Goal: Information Seeking & Learning: Learn about a topic

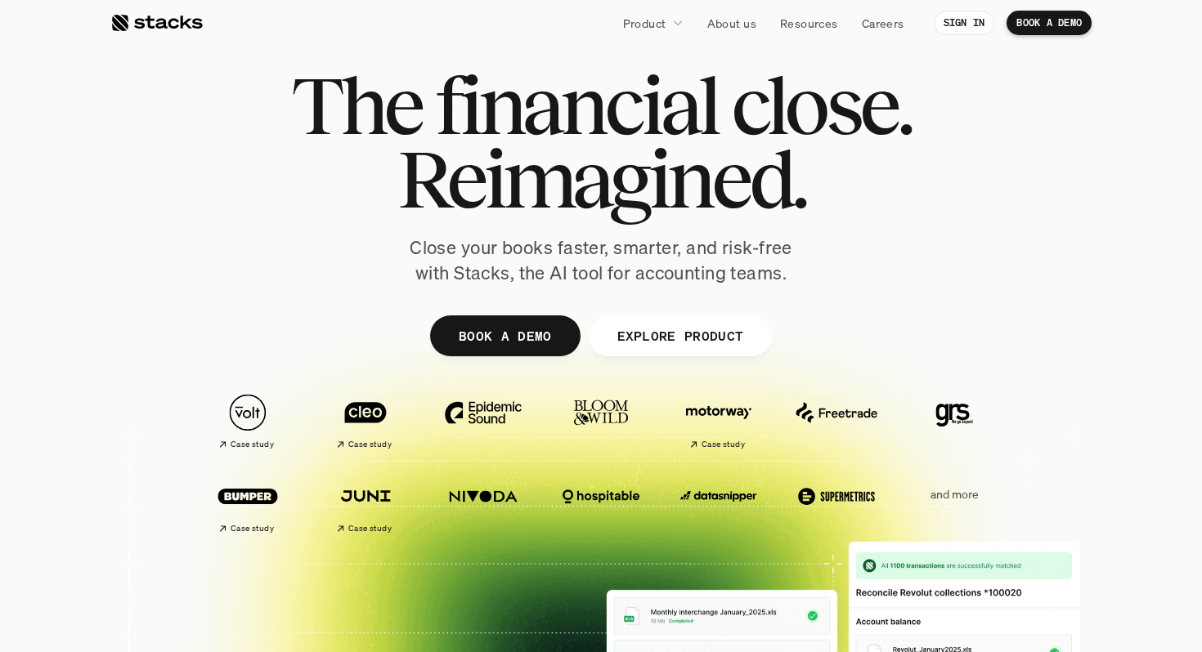
scroll to position [31, 0]
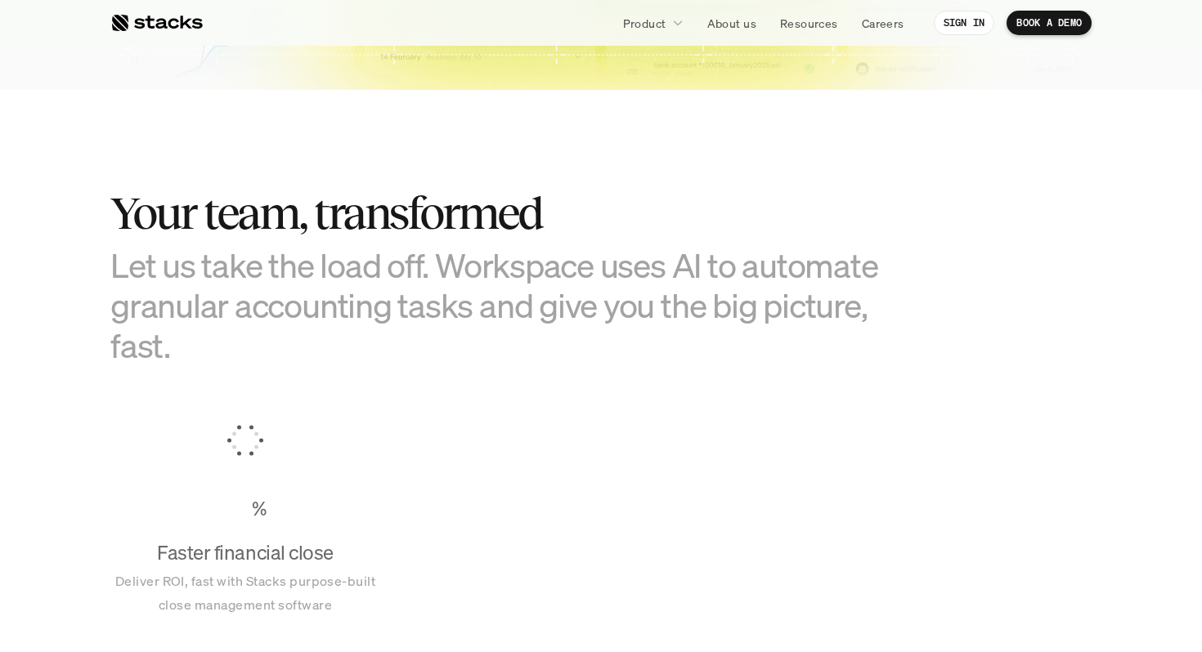
scroll to position [942, 0]
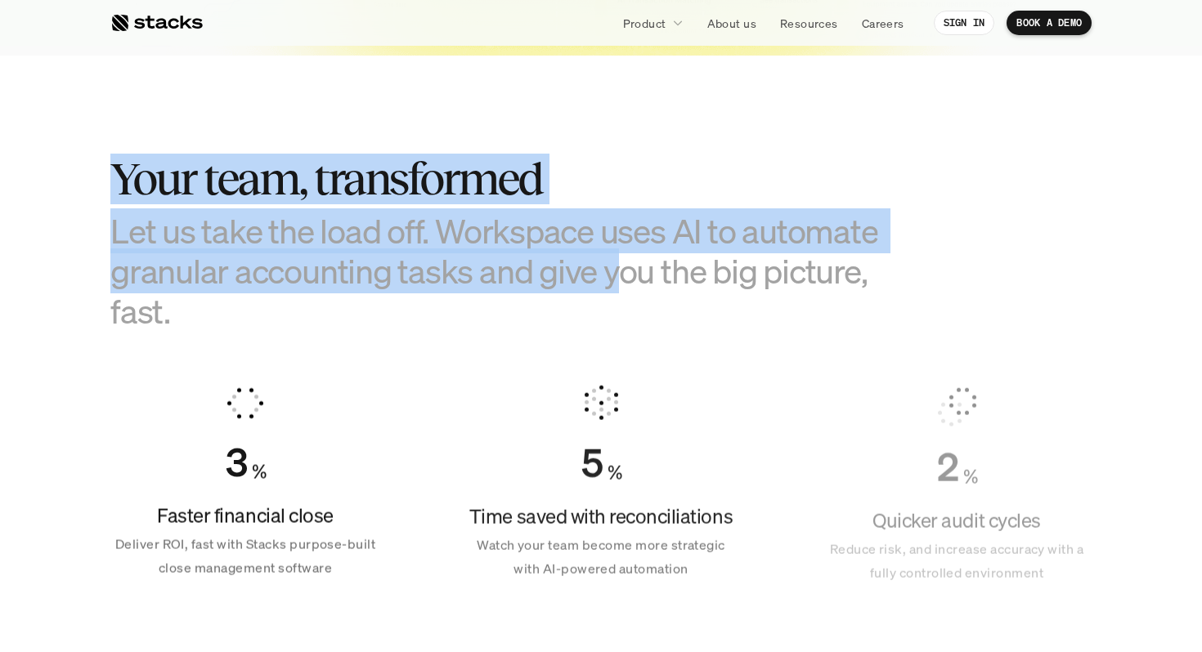
drag, startPoint x: 612, startPoint y: 293, endPoint x: 565, endPoint y: 128, distance: 171.0
click at [565, 128] on section "Your team, transformed Let us take the load off. Workspace uses AI to automate …" at bounding box center [601, 361] width 1202 height 610
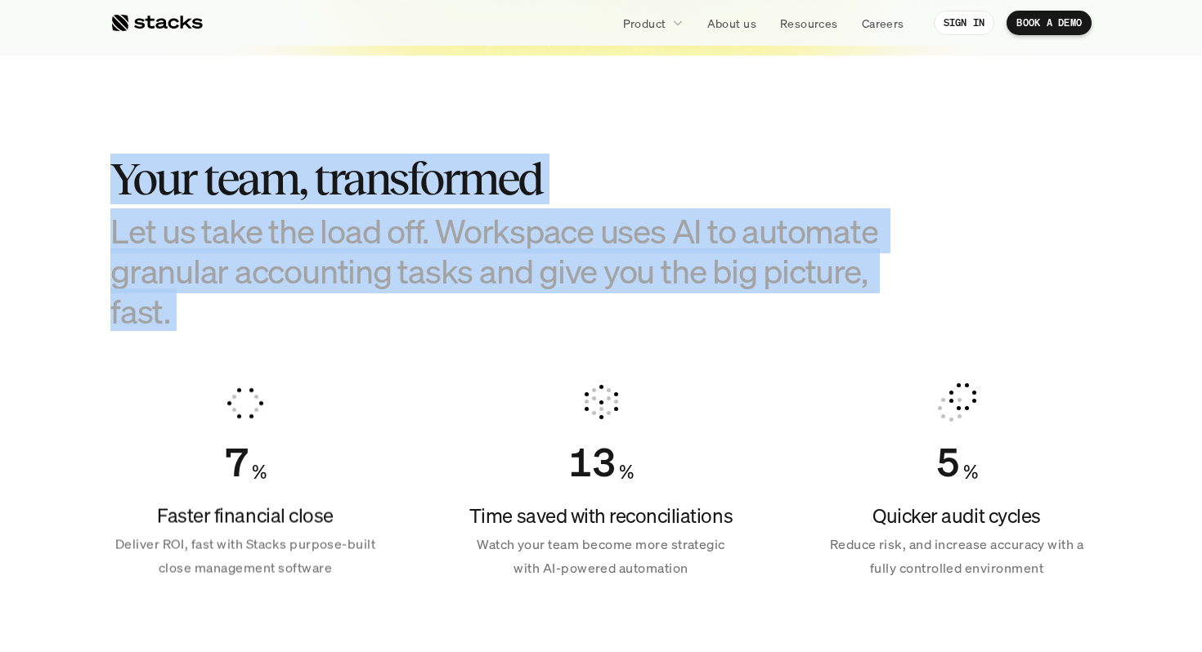
drag, startPoint x: 565, startPoint y: 128, endPoint x: 638, endPoint y: 312, distance: 197.8
click at [638, 312] on section "Your team, transformed Let us take the load off. Workspace uses AI to automate …" at bounding box center [601, 361] width 1202 height 610
click at [638, 312] on h3 "Let us take the load off. Workspace uses AI to automate granular accounting tas…" at bounding box center [519, 271] width 818 height 121
drag, startPoint x: 638, startPoint y: 312, endPoint x: 526, endPoint y: 130, distance: 214.0
click at [526, 130] on section "Your team, transformed Let us take the load off. Workspace uses AI to automate …" at bounding box center [601, 361] width 1202 height 610
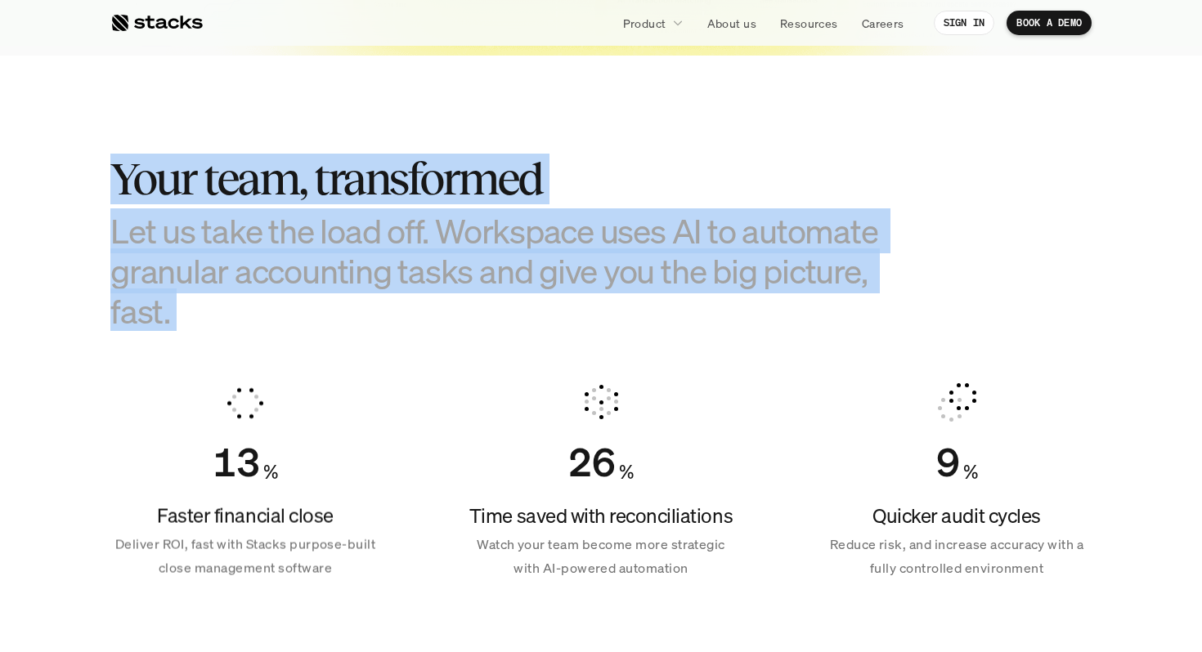
click at [526, 130] on section "Your team, transformed Let us take the load off. Workspace uses AI to automate …" at bounding box center [601, 361] width 1202 height 610
drag, startPoint x: 526, startPoint y: 130, endPoint x: 621, endPoint y: 313, distance: 206.6
click at [621, 313] on section "Your team, transformed Let us take the load off. Workspace uses AI to automate …" at bounding box center [601, 361] width 1202 height 610
click at [621, 313] on h3 "Let us take the load off. Workspace uses AI to automate granular accounting tas…" at bounding box center [519, 271] width 818 height 121
drag, startPoint x: 621, startPoint y: 313, endPoint x: 510, endPoint y: 137, distance: 208.0
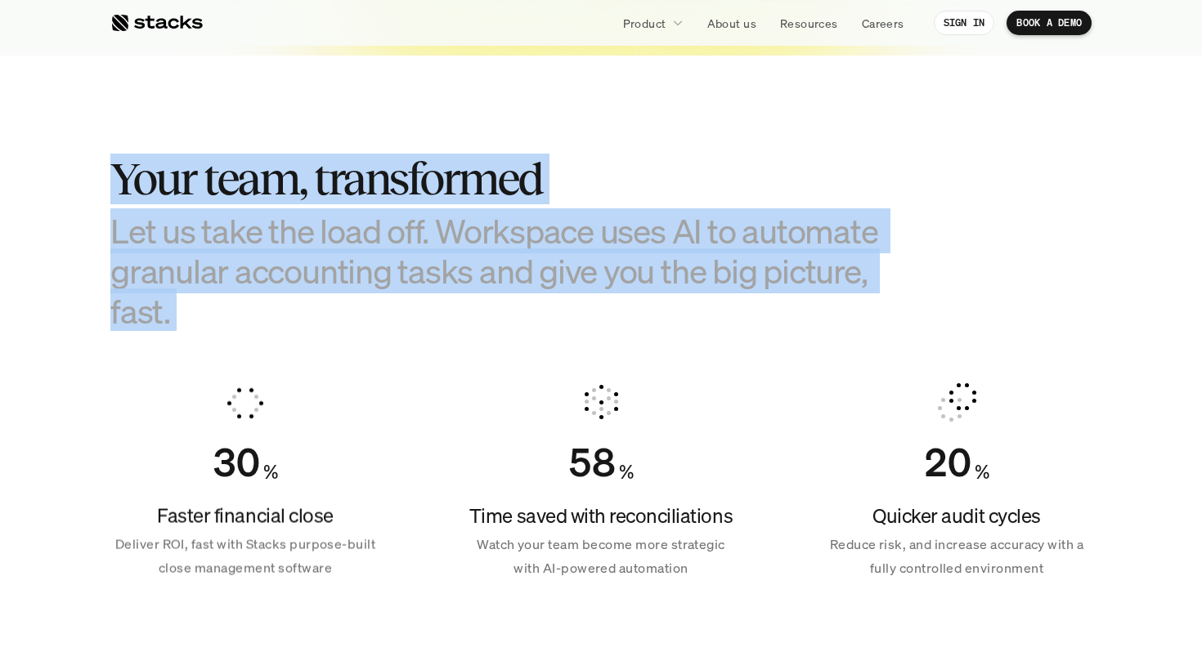
click at [510, 137] on section "Your team, transformed Let us take the load off. Workspace uses AI to automate …" at bounding box center [601, 361] width 1202 height 610
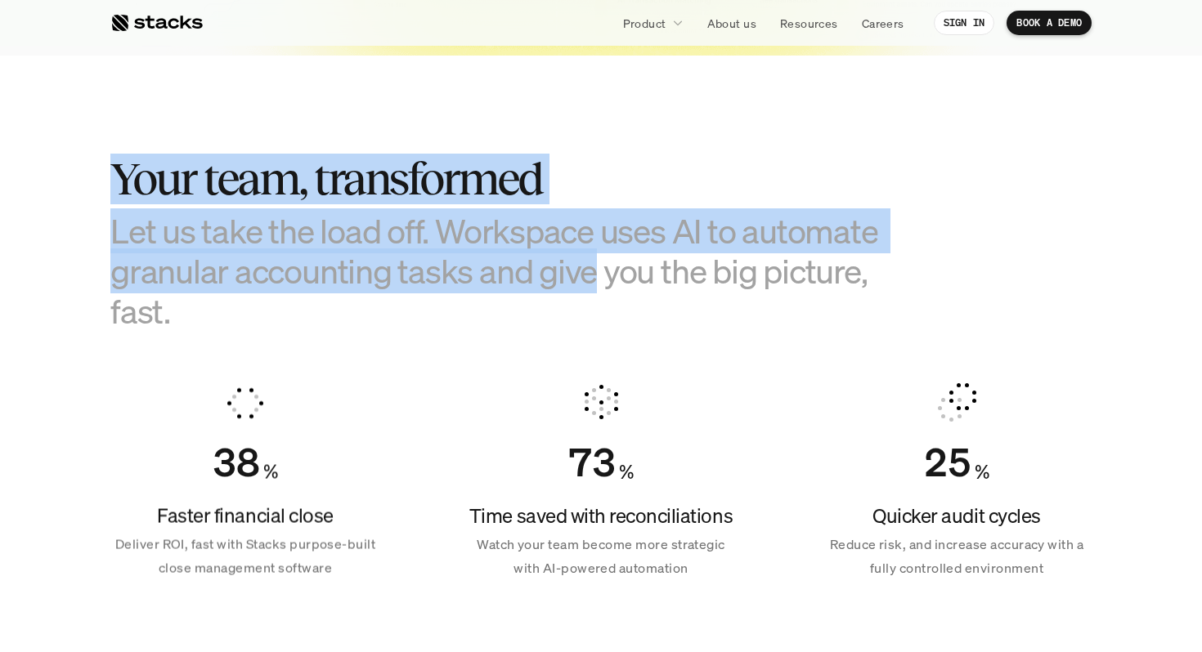
drag, startPoint x: 510, startPoint y: 137, endPoint x: 581, endPoint y: 291, distance: 169.4
click at [581, 291] on section "Your team, transformed Let us take the load off. Workspace uses AI to automate …" at bounding box center [601, 361] width 1202 height 610
click at [581, 291] on h3 "Let us take the load off. Workspace uses AI to automate granular accounting tas…" at bounding box center [519, 271] width 818 height 121
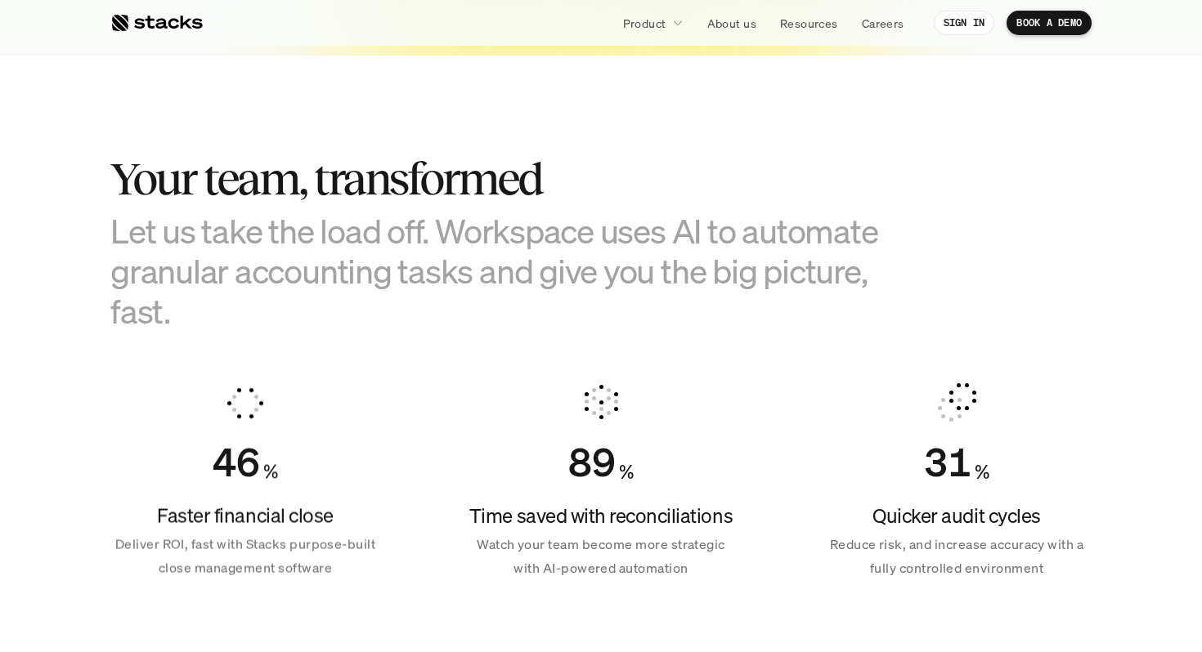
drag, startPoint x: 576, startPoint y: 317, endPoint x: 509, endPoint y: 142, distance: 187.4
click at [509, 143] on section "Your team, transformed Let us take the load off. Workspace uses AI to automate …" at bounding box center [601, 361] width 1202 height 610
click at [509, 142] on section "Your team, transformed Let us take the load off. Workspace uses AI to automate …" at bounding box center [601, 361] width 1202 height 610
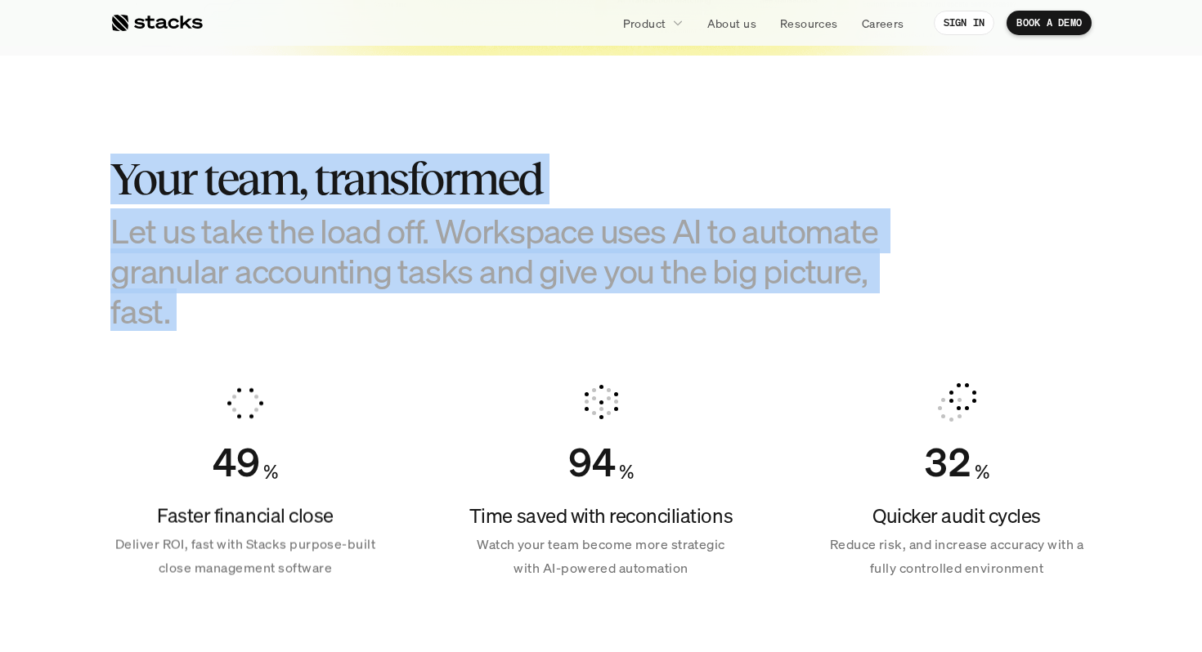
drag, startPoint x: 509, startPoint y: 142, endPoint x: 583, endPoint y: 321, distance: 193.9
click at [583, 321] on section "Your team, transformed Let us take the load off. Workspace uses AI to automate …" at bounding box center [601, 361] width 1202 height 610
click at [583, 321] on h3 "Let us take the load off. Workspace uses AI to automate granular accounting tas…" at bounding box center [519, 271] width 818 height 121
drag, startPoint x: 583, startPoint y: 321, endPoint x: 492, endPoint y: 143, distance: 200.0
click at [492, 143] on section "Your team, transformed Let us take the load off. Workspace uses AI to automate …" at bounding box center [601, 361] width 1202 height 610
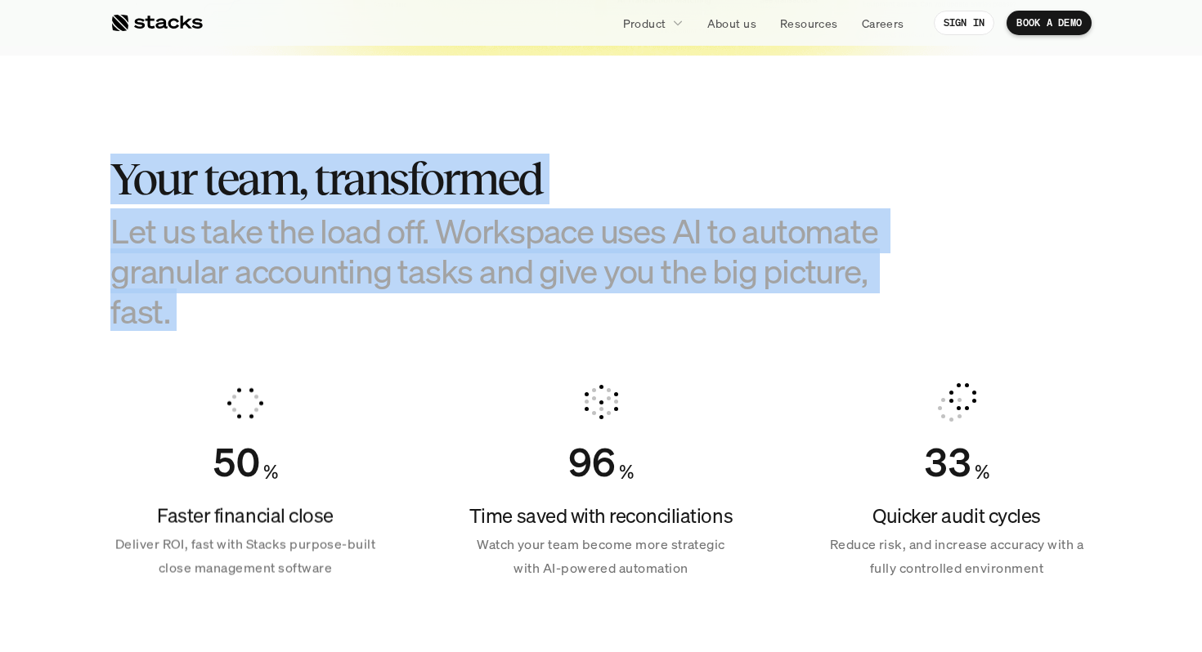
click at [492, 143] on section "Your team, transformed Let us take the load off. Workspace uses AI to automate …" at bounding box center [601, 361] width 1202 height 610
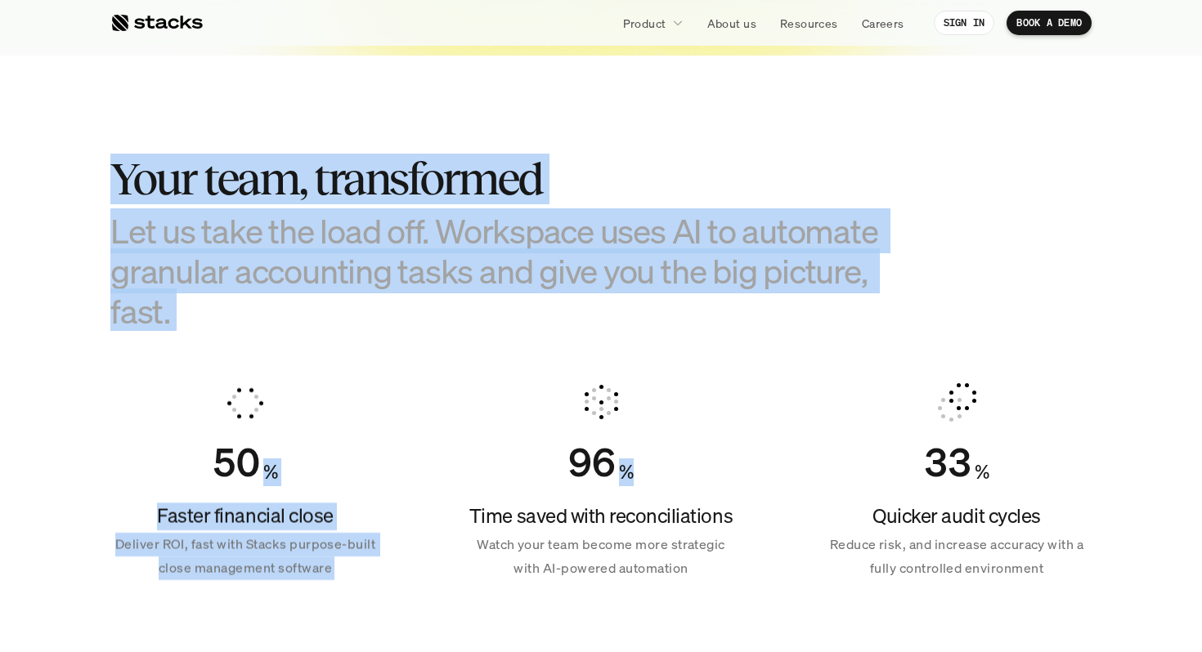
drag, startPoint x: 492, startPoint y: 143, endPoint x: 575, endPoint y: 349, distance: 222.0
click at [575, 349] on section "Your team, transformed Let us take the load off. Workspace uses AI to automate …" at bounding box center [601, 361] width 1202 height 610
drag, startPoint x: 575, startPoint y: 349, endPoint x: 452, endPoint y: 118, distance: 261.9
click at [452, 118] on section "Your team, transformed Let us take the load off. Workspace uses AI to automate …" at bounding box center [601, 361] width 1202 height 610
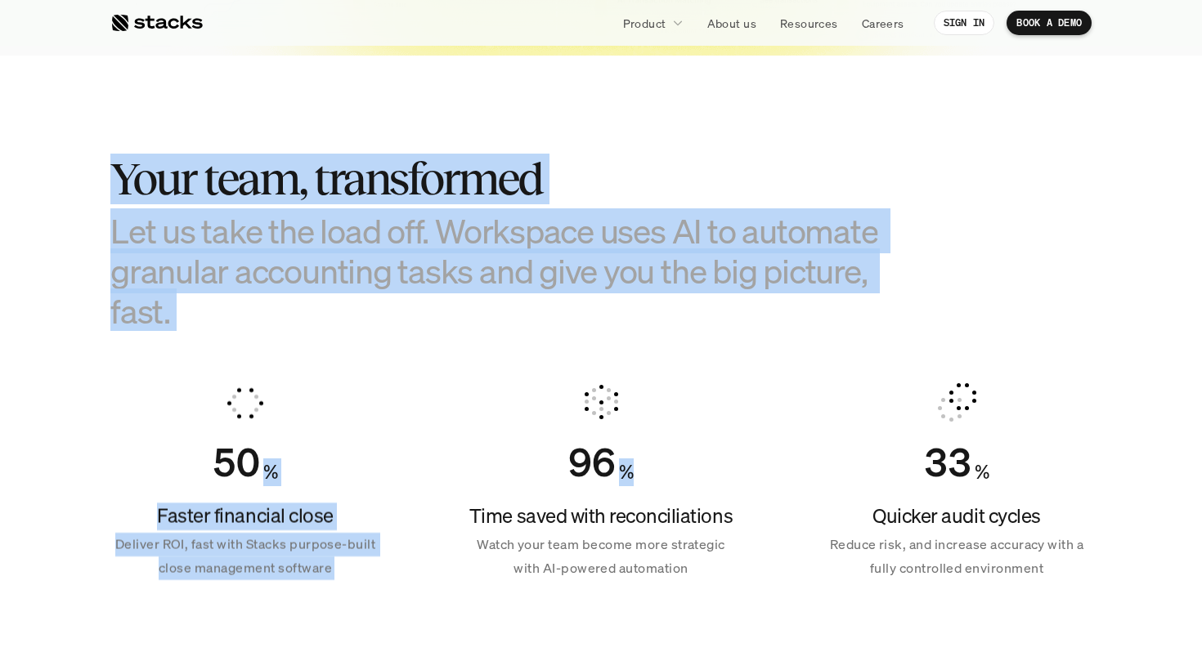
click at [452, 118] on section "Your team, transformed Let us take the load off. Workspace uses AI to automate …" at bounding box center [601, 361] width 1202 height 610
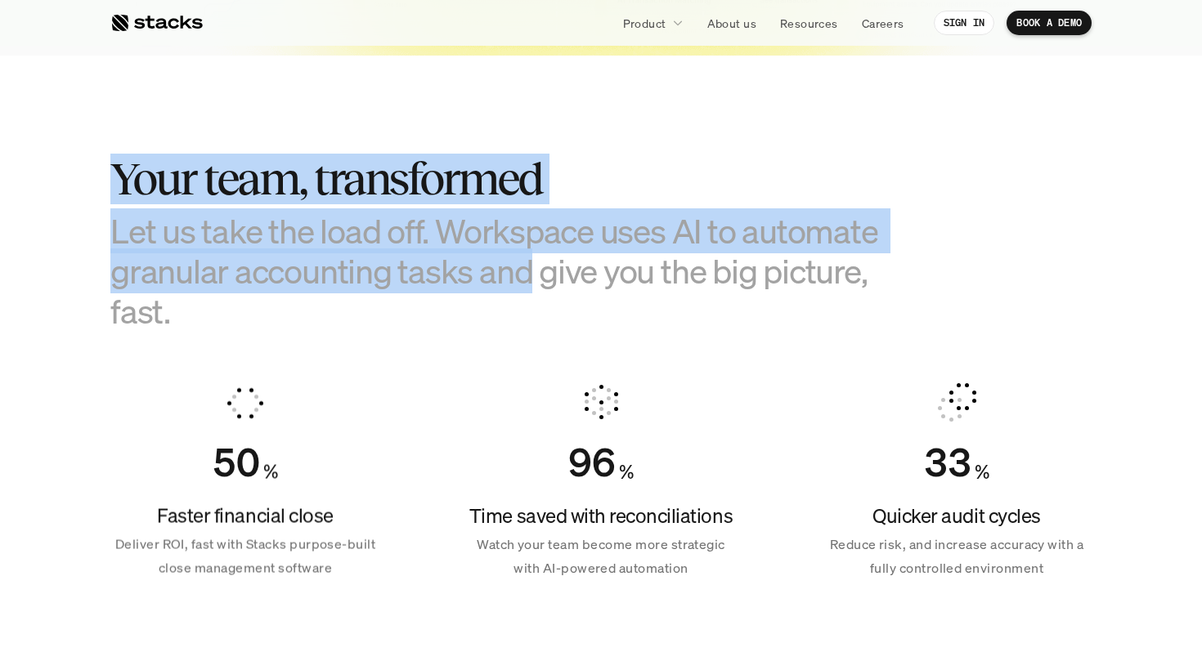
drag, startPoint x: 452, startPoint y: 118, endPoint x: 497, endPoint y: 271, distance: 160.2
click at [496, 271] on section "Your team, transformed Let us take the load off. Workspace uses AI to automate …" at bounding box center [601, 361] width 1202 height 610
click at [497, 271] on h3 "Let us take the load off. Workspace uses AI to automate granular accounting tas…" at bounding box center [519, 271] width 818 height 121
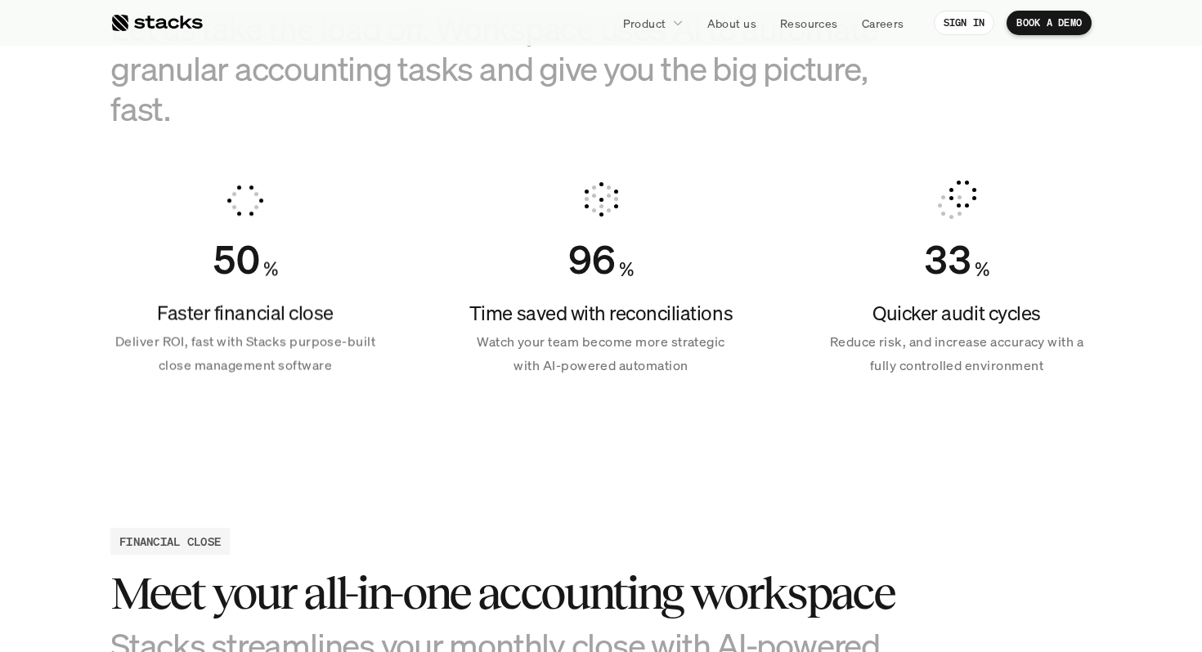
scroll to position [1167, 0]
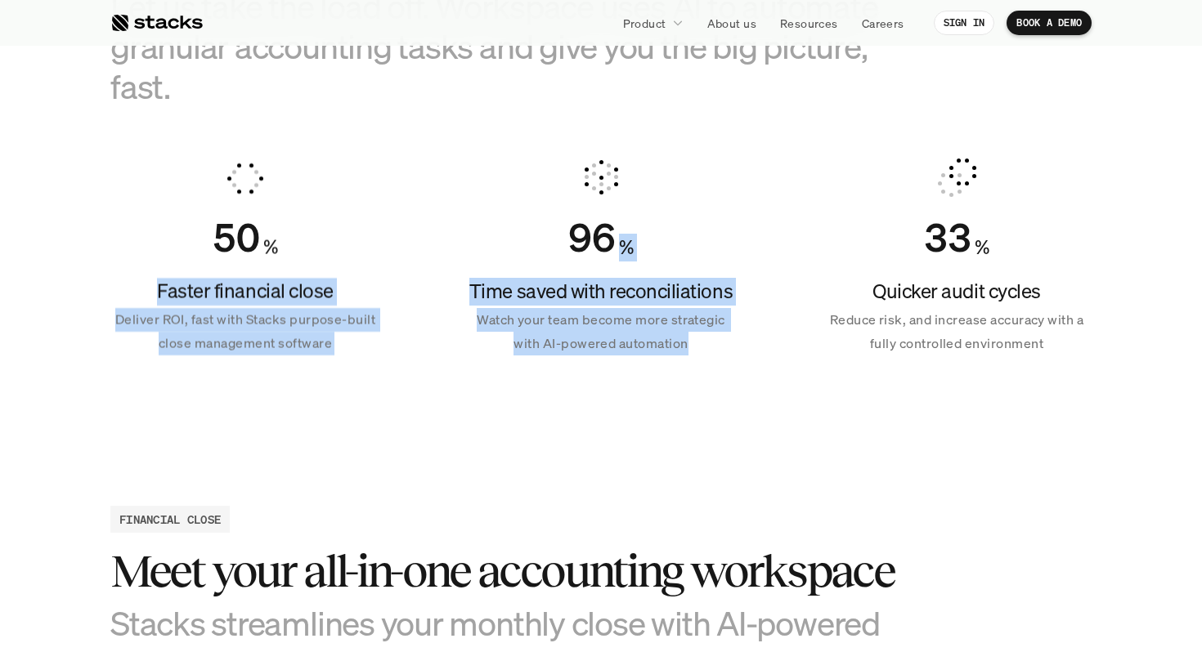
drag, startPoint x: 406, startPoint y: 352, endPoint x: 143, endPoint y: 286, distance: 270.5
click at [145, 287] on section "Your team, transformed Let us take the load off. Workspace uses AI to automate …" at bounding box center [601, 136] width 1202 height 610
click at [143, 286] on h4 "Faster financial close" at bounding box center [245, 292] width 270 height 28
drag, startPoint x: 143, startPoint y: 286, endPoint x: 598, endPoint y: 394, distance: 467.2
click at [598, 394] on section "Your team, transformed Let us take the load off. Workspace uses AI to automate …" at bounding box center [601, 136] width 1202 height 610
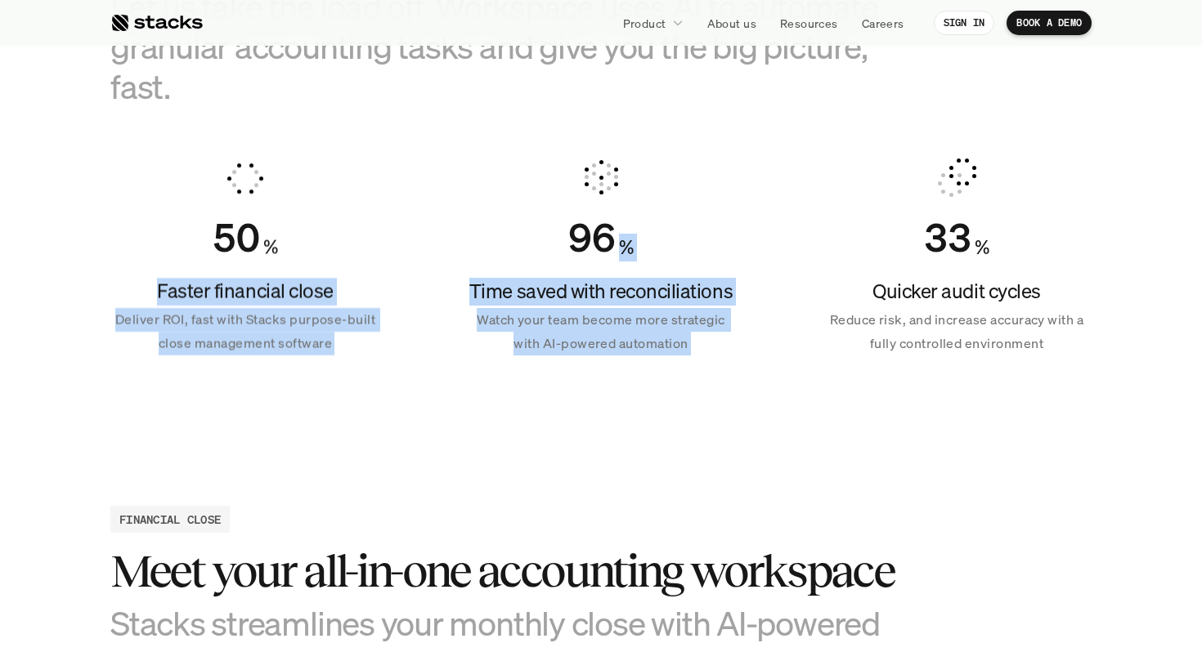
click at [598, 394] on section "Your team, transformed Let us take the load off. Workspace uses AI to automate …" at bounding box center [601, 136] width 1202 height 610
drag, startPoint x: 598, startPoint y: 394, endPoint x: 217, endPoint y: 280, distance: 396.8
click at [217, 280] on section "Your team, transformed Let us take the load off. Workspace uses AI to automate …" at bounding box center [601, 136] width 1202 height 610
click at [217, 280] on h4 "Faster financial close" at bounding box center [245, 292] width 270 height 28
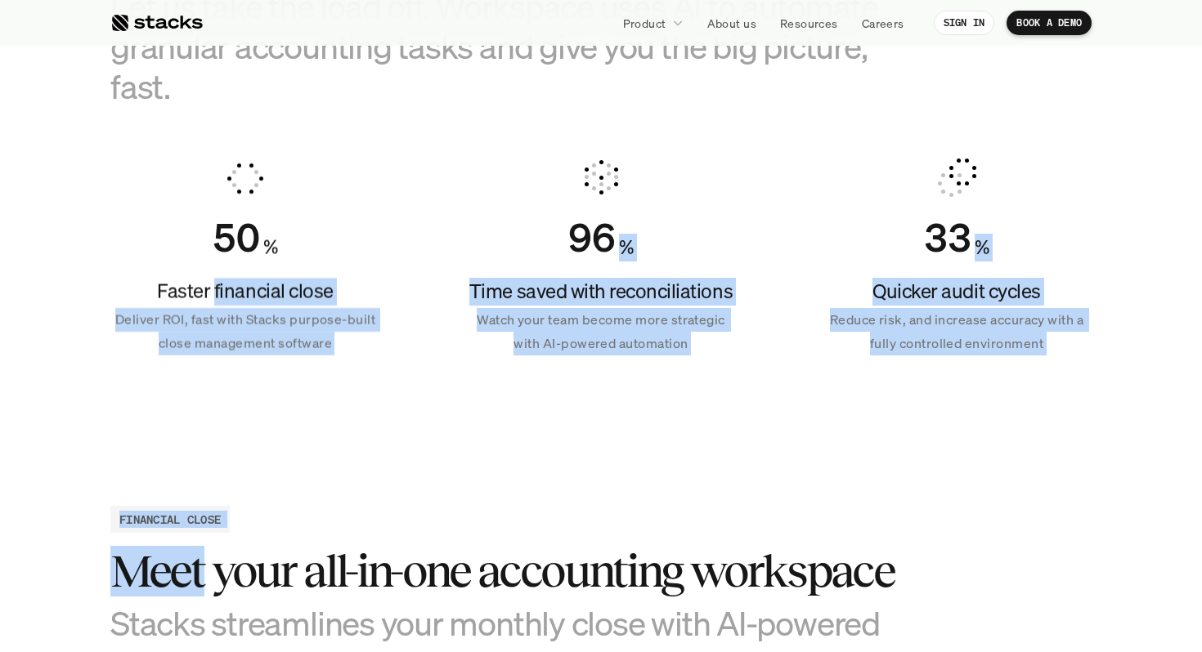
drag, startPoint x: 217, startPoint y: 280, endPoint x: 658, endPoint y: 442, distance: 469.2
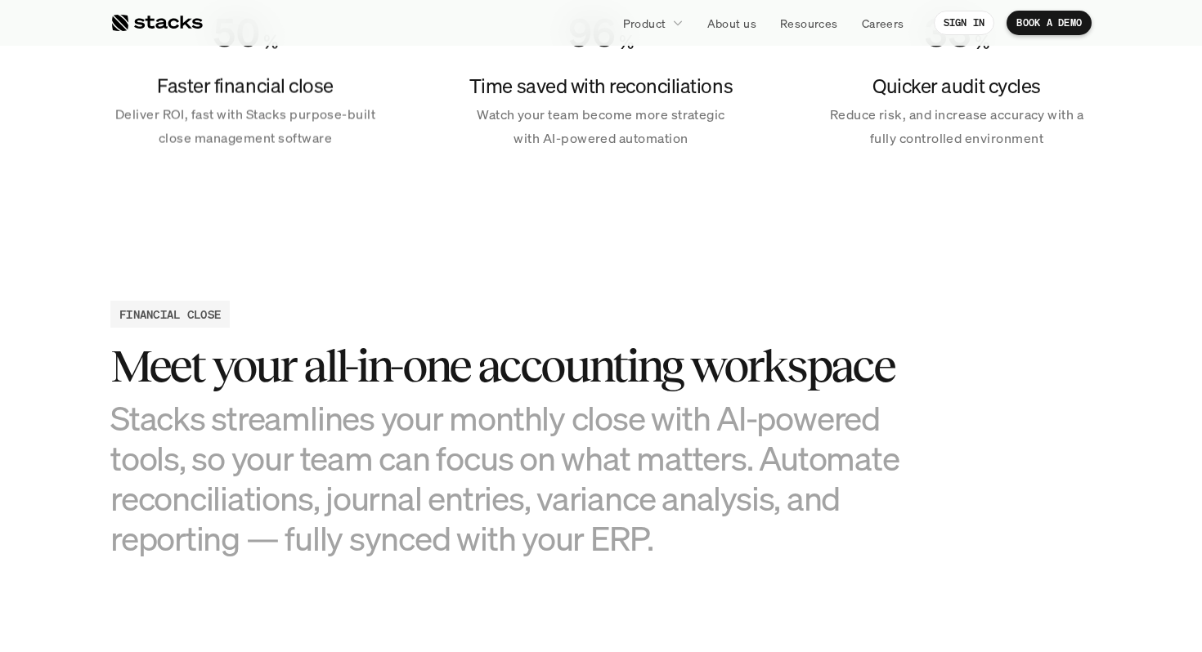
scroll to position [1374, 0]
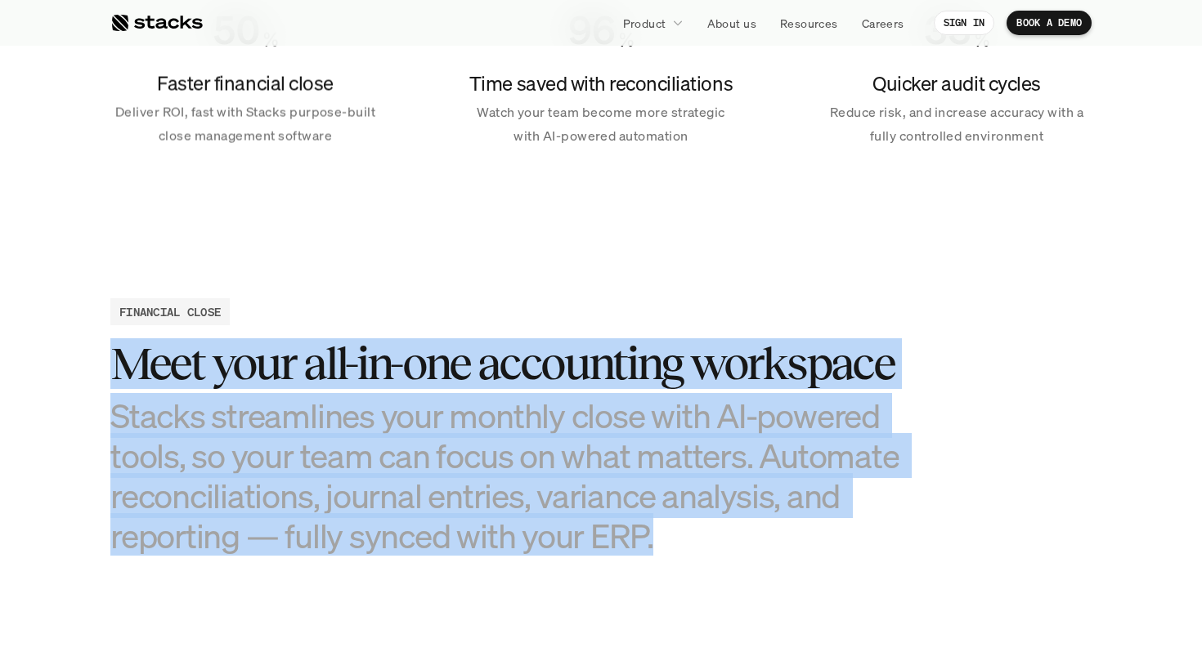
drag, startPoint x: 688, startPoint y: 448, endPoint x: 760, endPoint y: 580, distance: 150.0
drag, startPoint x: 760, startPoint y: 580, endPoint x: 673, endPoint y: 283, distance: 309.4
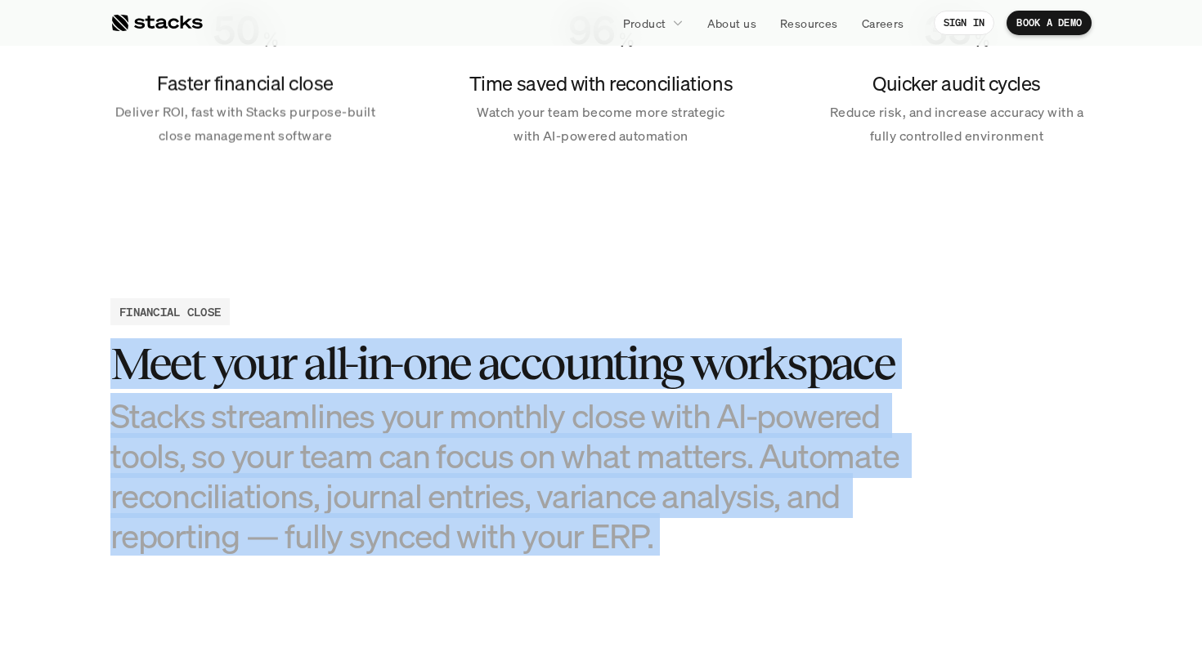
drag, startPoint x: 673, startPoint y: 283, endPoint x: 754, endPoint y: 549, distance: 278.6
click at [754, 549] on h3 "Stacks streamlines your monthly close with AI-powered tools, so your team can f…" at bounding box center [519, 476] width 818 height 161
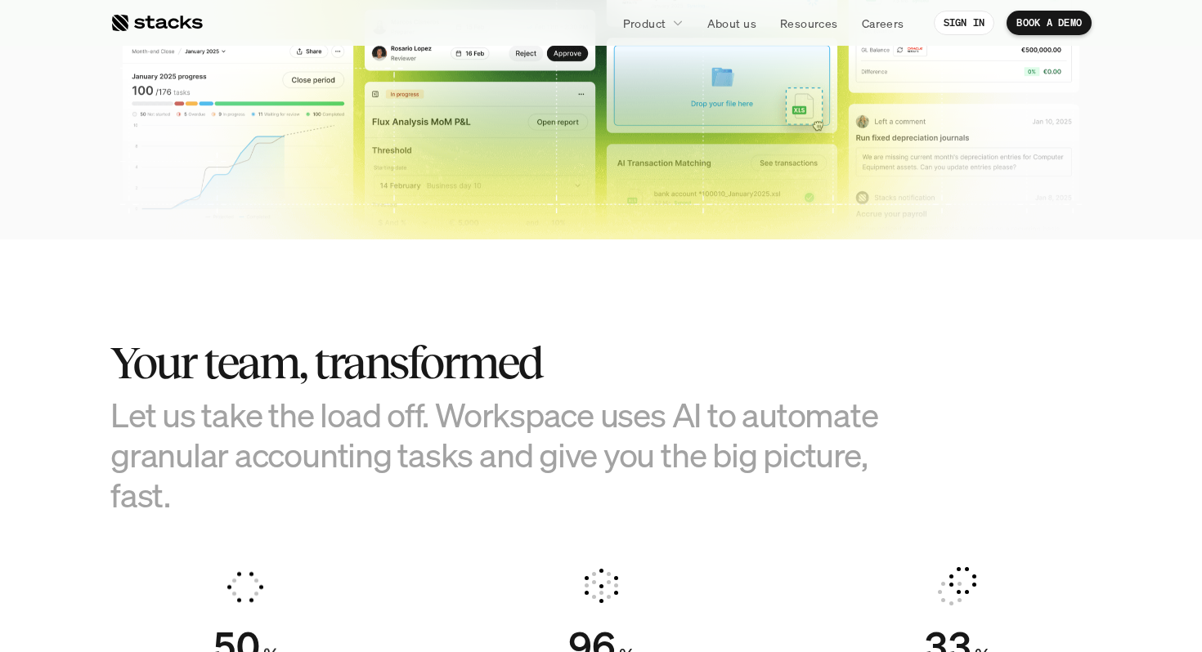
scroll to position [733, 0]
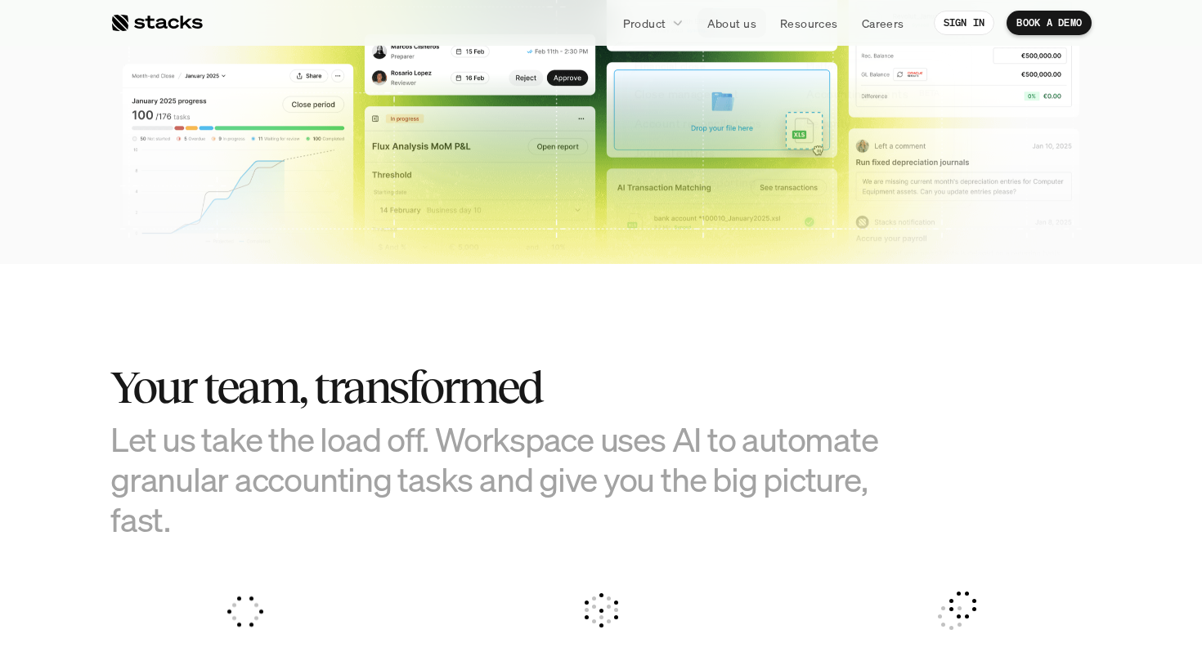
click at [673, 25] on icon at bounding box center [677, 22] width 12 height 12
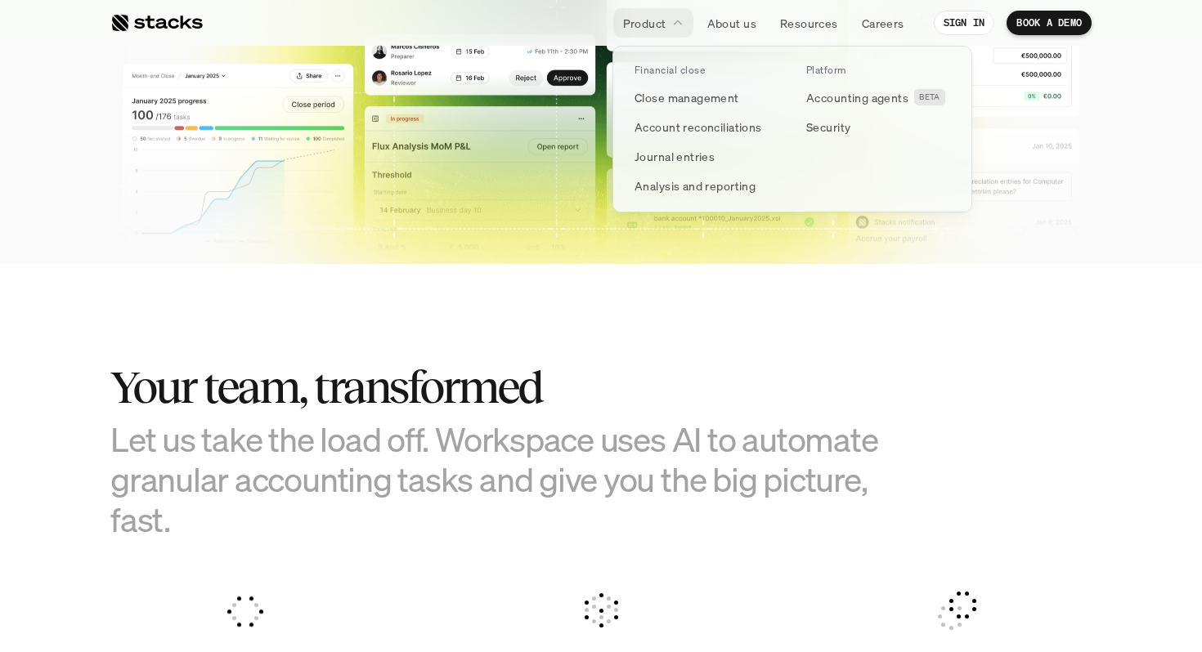
click at [679, 21] on icon at bounding box center [677, 22] width 11 height 11
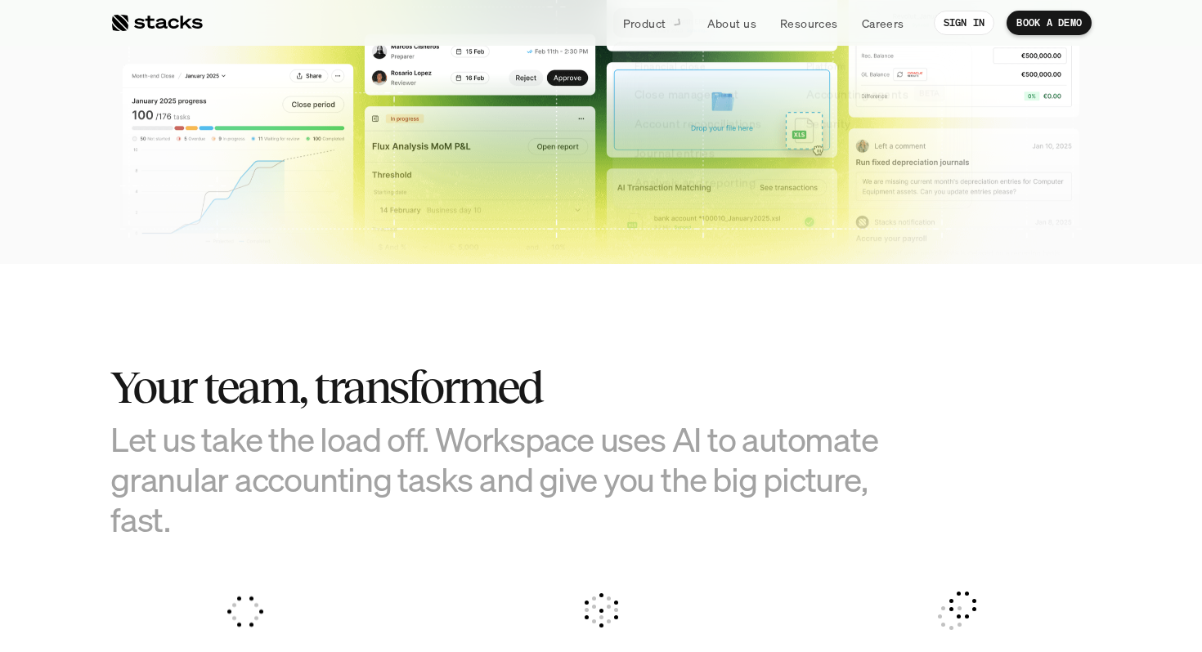
click at [702, 353] on section "Your team, transformed Let us take the load off. Workspace uses AI to automate …" at bounding box center [601, 569] width 1202 height 610
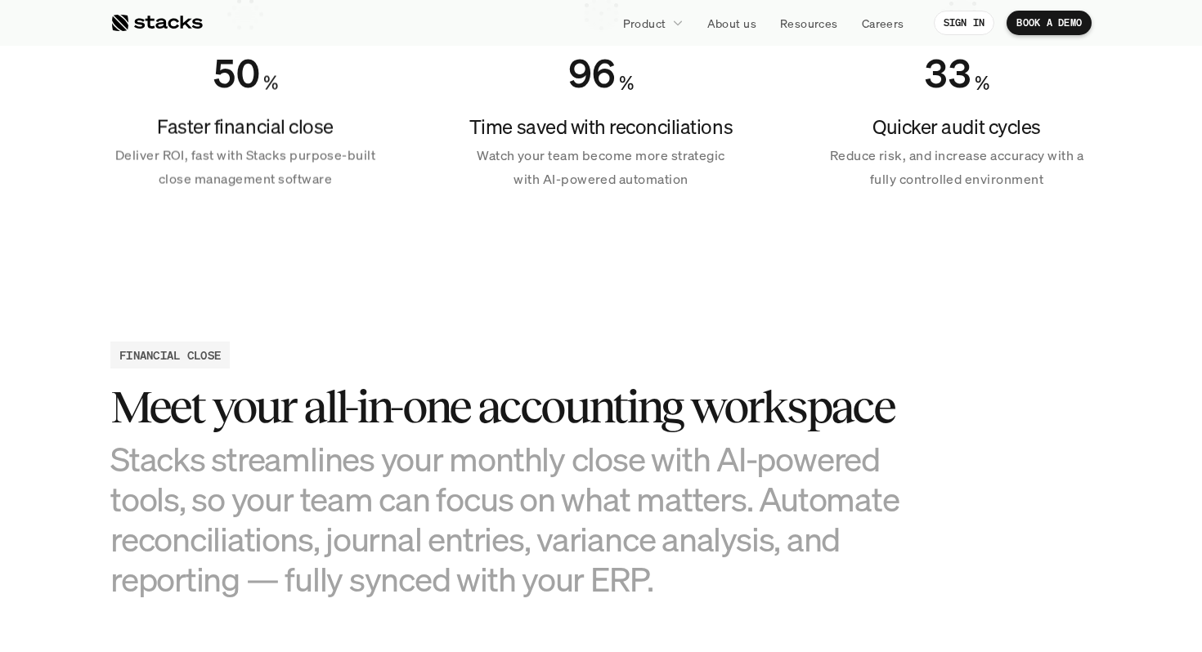
scroll to position [1391, 0]
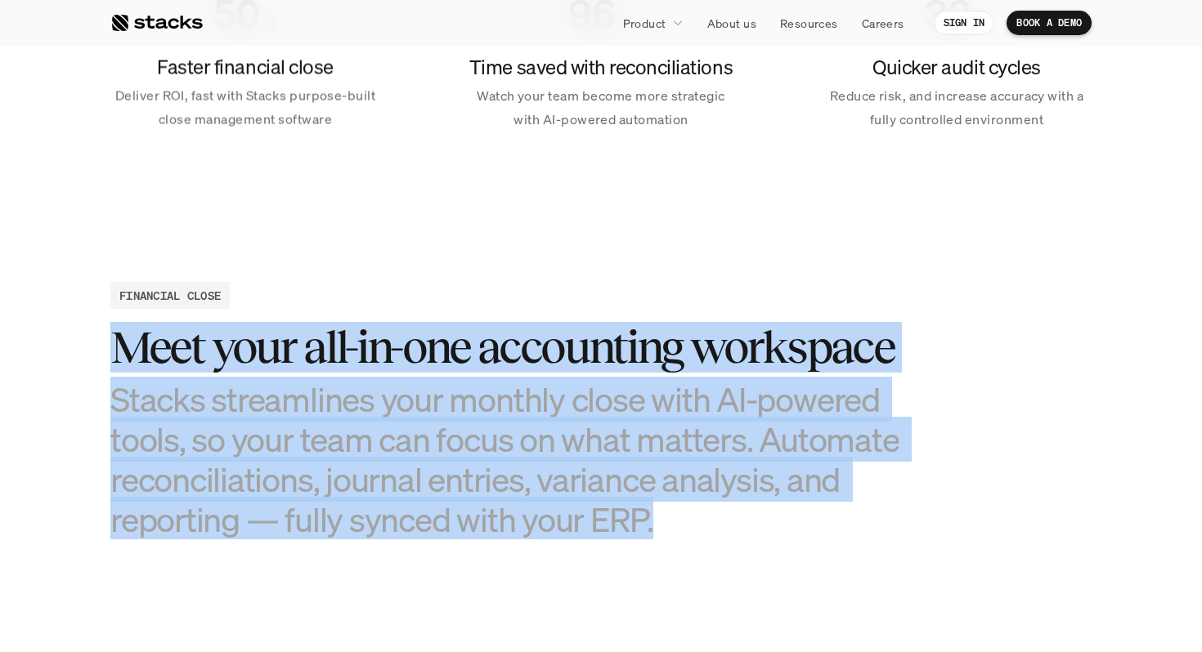
drag, startPoint x: 677, startPoint y: 276, endPoint x: 706, endPoint y: 518, distance: 243.8
click at [706, 518] on h3 "Stacks streamlines your monthly close with AI-powered tools, so your team can f…" at bounding box center [519, 459] width 818 height 161
drag, startPoint x: 706, startPoint y: 518, endPoint x: 670, endPoint y: 261, distance: 260.2
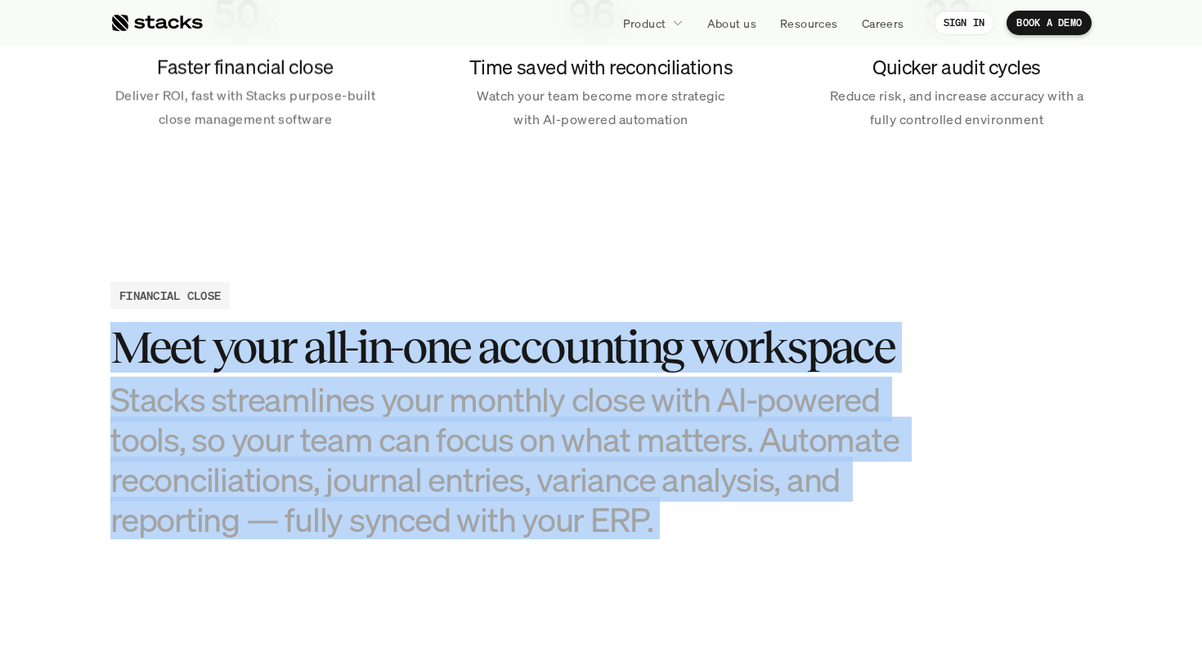
drag, startPoint x: 670, startPoint y: 261, endPoint x: 724, endPoint y: 524, distance: 268.7
click at [724, 524] on h3 "Stacks streamlines your monthly close with AI-powered tools, so your team can f…" at bounding box center [519, 459] width 818 height 161
drag, startPoint x: 724, startPoint y: 524, endPoint x: 692, endPoint y: 231, distance: 295.3
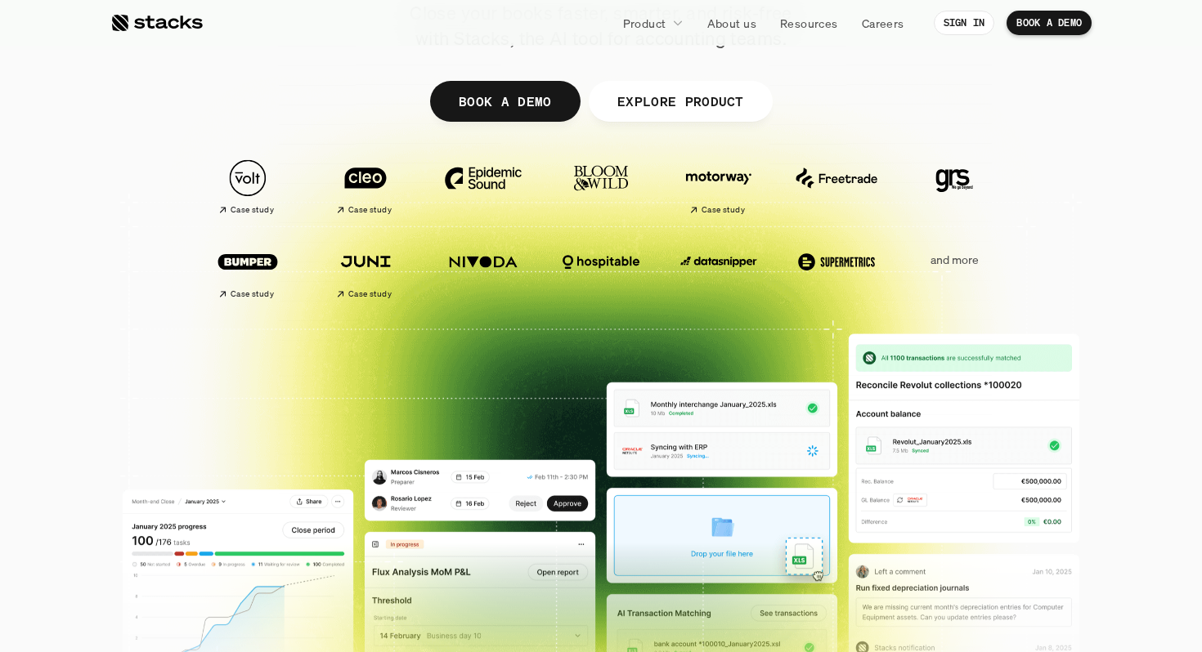
scroll to position [0, 0]
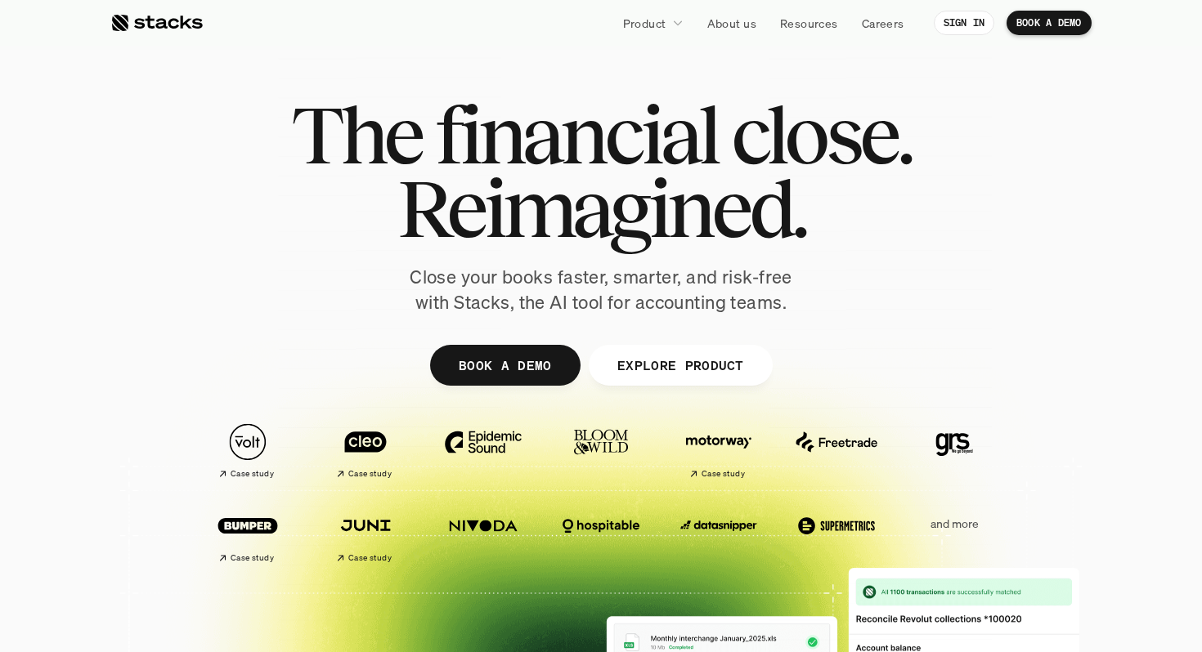
click at [962, 245] on div "The financial close. Reimagined. Close your books faster, smarter, and risk-fre…" at bounding box center [601, 206] width 916 height 217
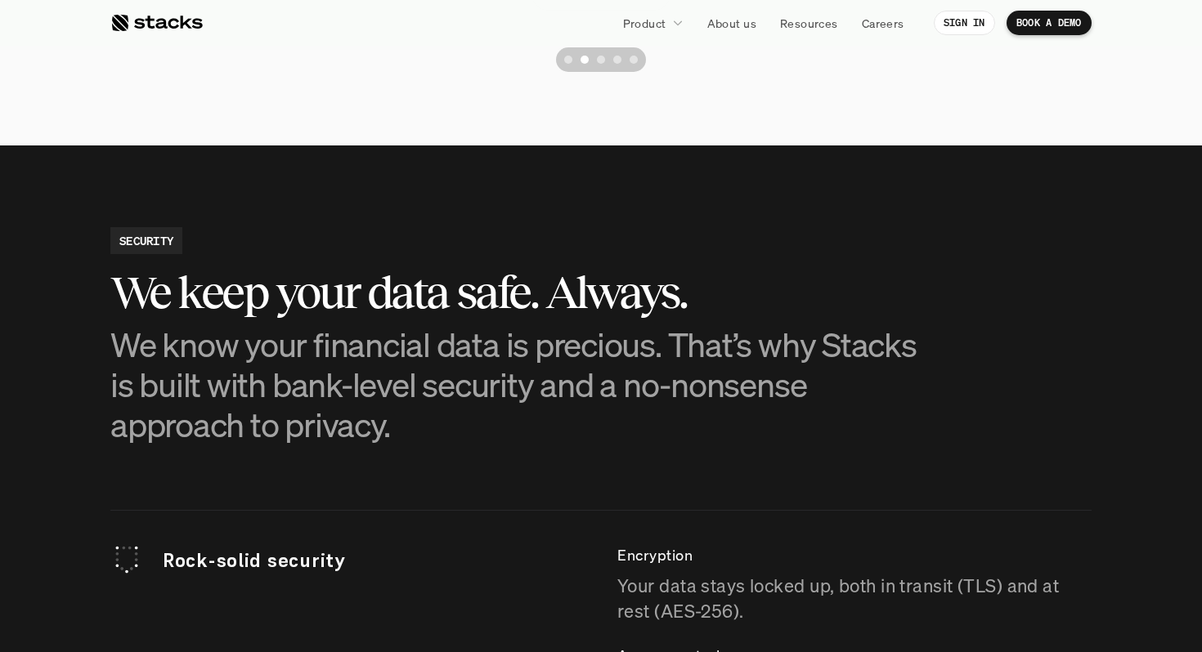
scroll to position [4191, 0]
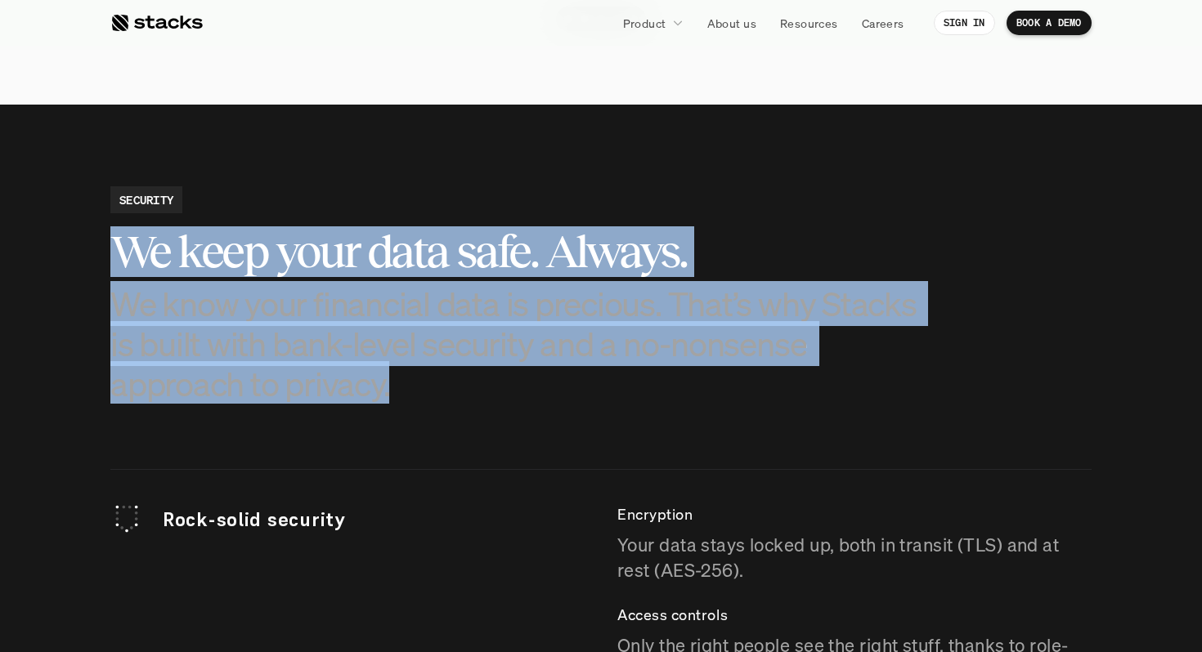
drag, startPoint x: 554, startPoint y: 417, endPoint x: 460, endPoint y: 200, distance: 235.9
click at [460, 200] on div "SECURITY We keep your data safe. Always. We know your financial data is preciou…" at bounding box center [600, 294] width 981 height 217
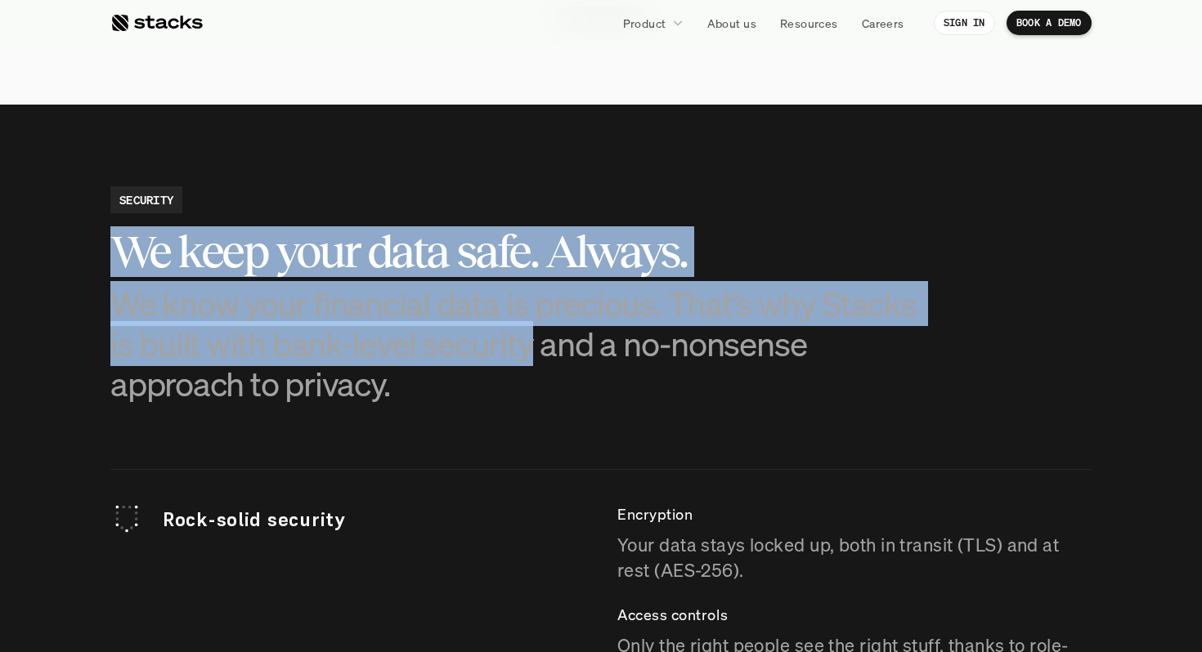
drag, startPoint x: 460, startPoint y: 200, endPoint x: 534, endPoint y: 377, distance: 191.3
click at [530, 368] on div "SECURITY We keep your data safe. Always. We know your financial data is preciou…" at bounding box center [600, 294] width 981 height 217
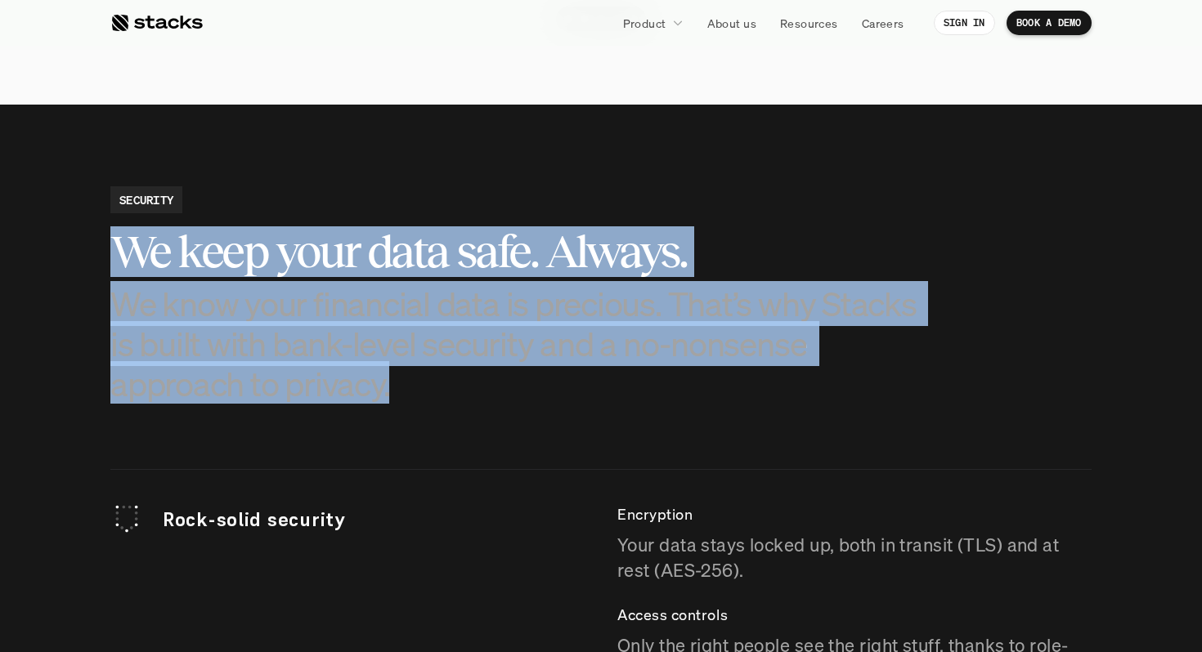
click at [534, 378] on p "We know your financial data is precious. That’s why Stacks is built with bank-l…" at bounding box center [519, 344] width 818 height 121
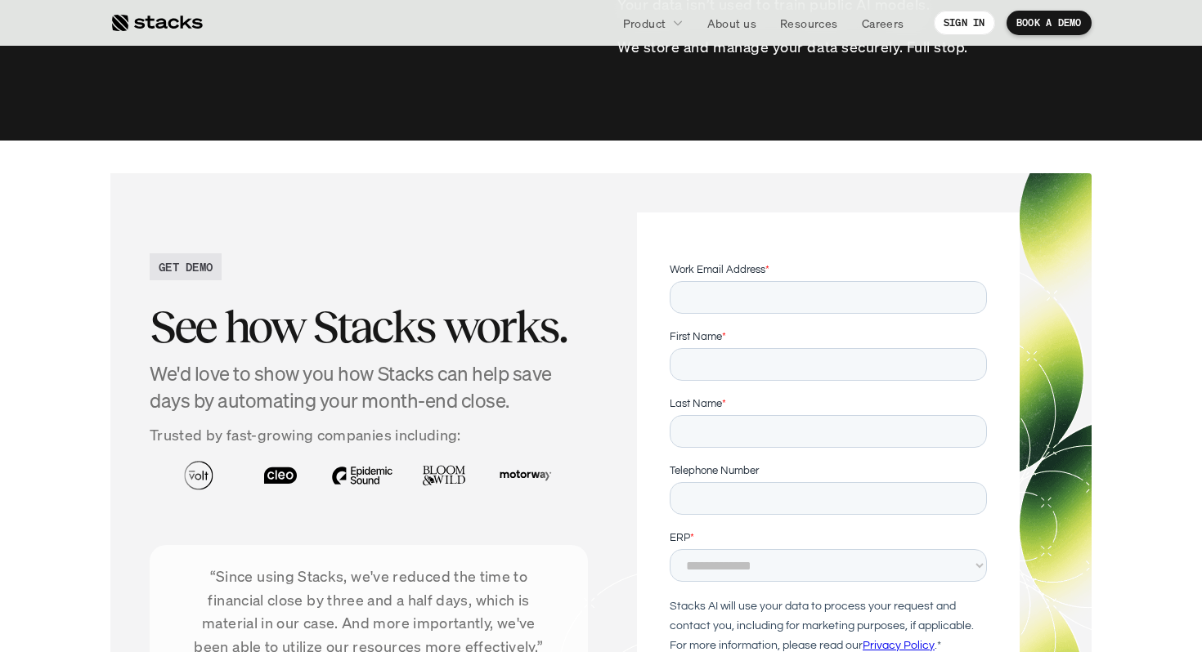
scroll to position [5288, 0]
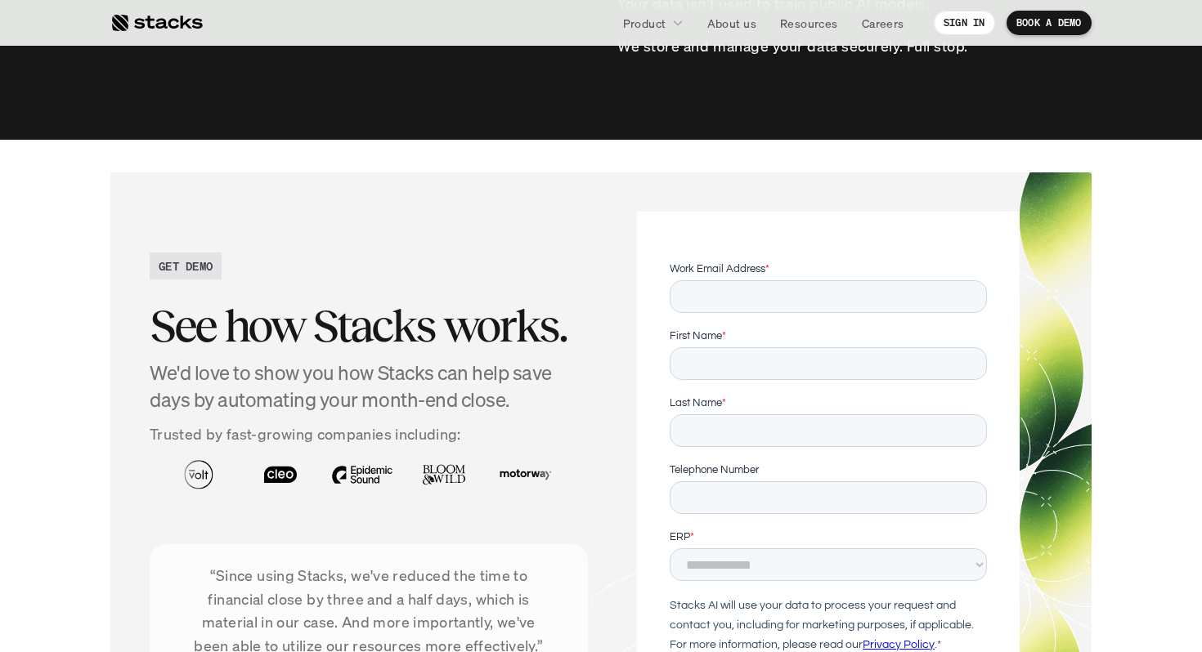
click at [814, 469] on img at bounding box center [850, 475] width 72 height 51
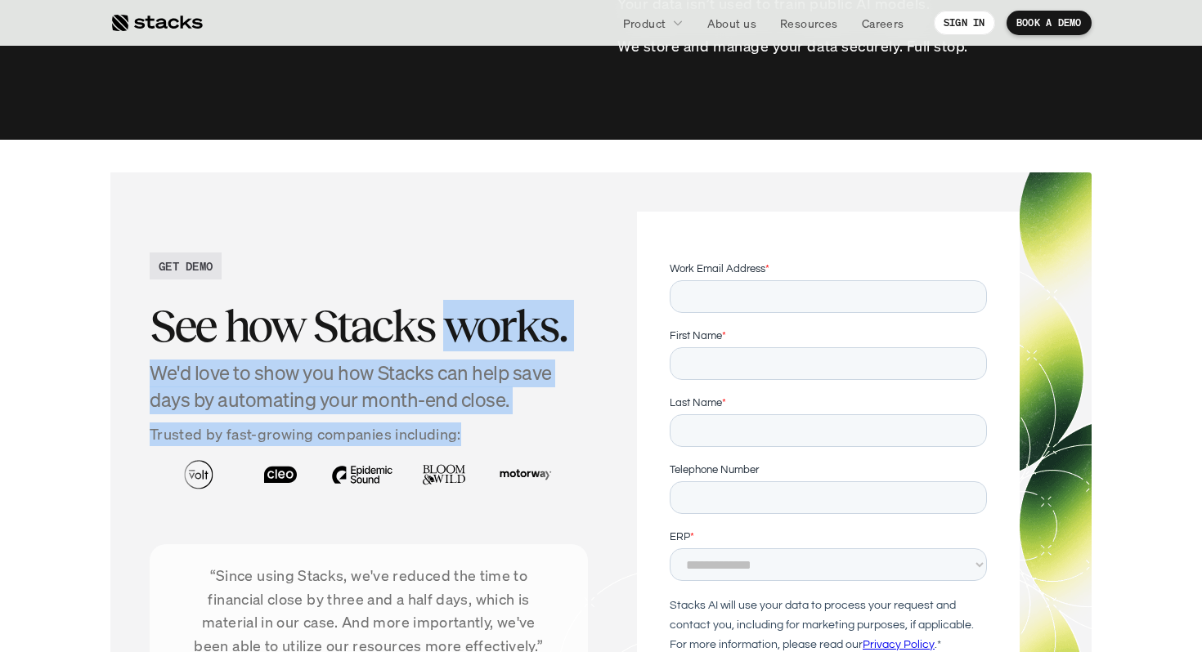
drag, startPoint x: 500, startPoint y: 433, endPoint x: 445, endPoint y: 340, distance: 107.4
click at [445, 340] on div "GET DEMO See how Stacks works. We'd love to show you how Stacks can help save d…" at bounding box center [369, 490] width 438 height 475
click at [445, 340] on h2 "See how Stacks works." at bounding box center [369, 326] width 438 height 51
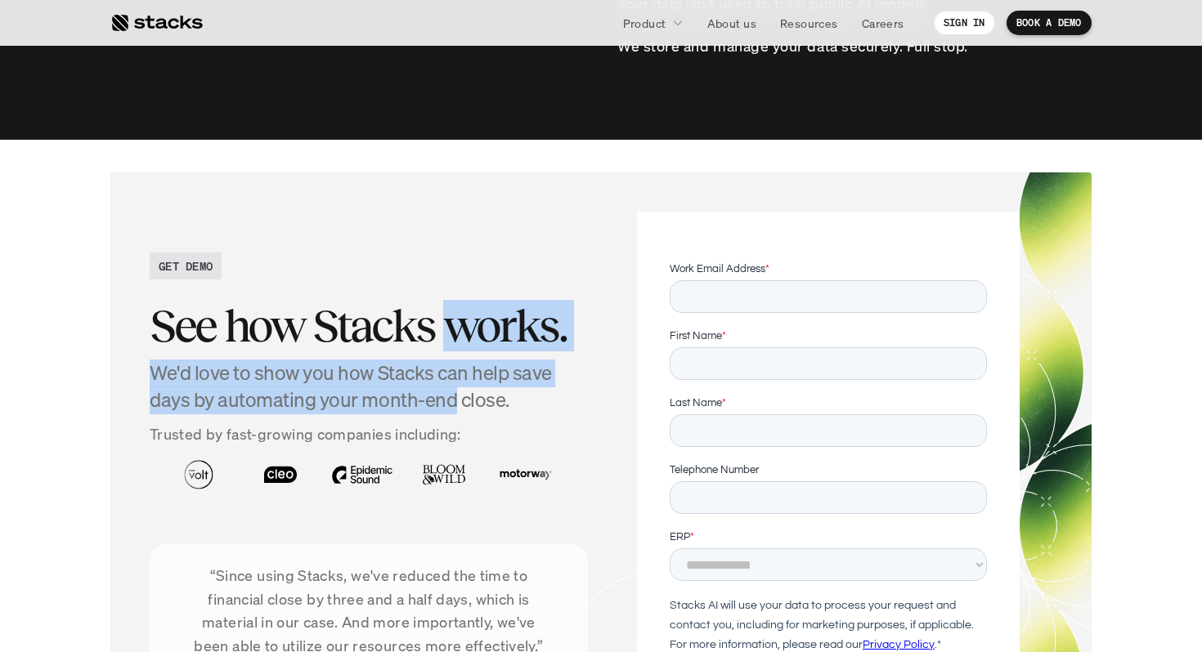
drag, startPoint x: 445, startPoint y: 340, endPoint x: 482, endPoint y: 404, distance: 73.6
click at [481, 402] on div "See how Stacks works. We'd love to show you how Stacks can help save days by au…" at bounding box center [369, 351] width 438 height 127
click at [482, 405] on h4 "We'd love to show you how Stacks can help save days by automating your month-en…" at bounding box center [369, 387] width 438 height 55
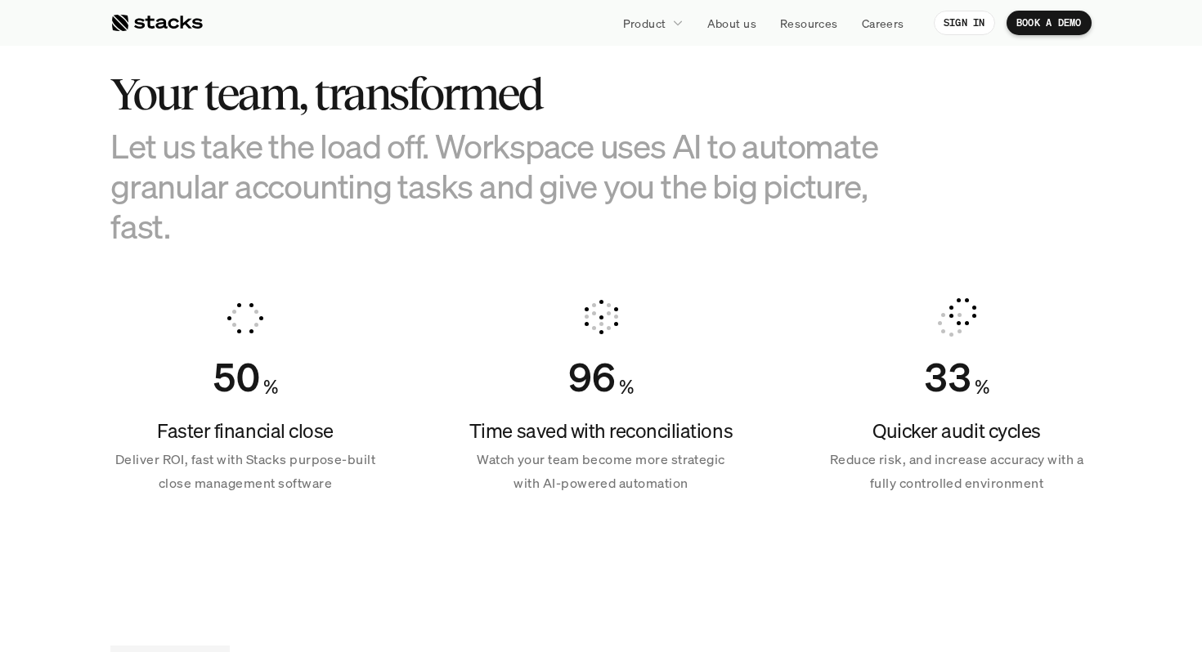
scroll to position [1006, 0]
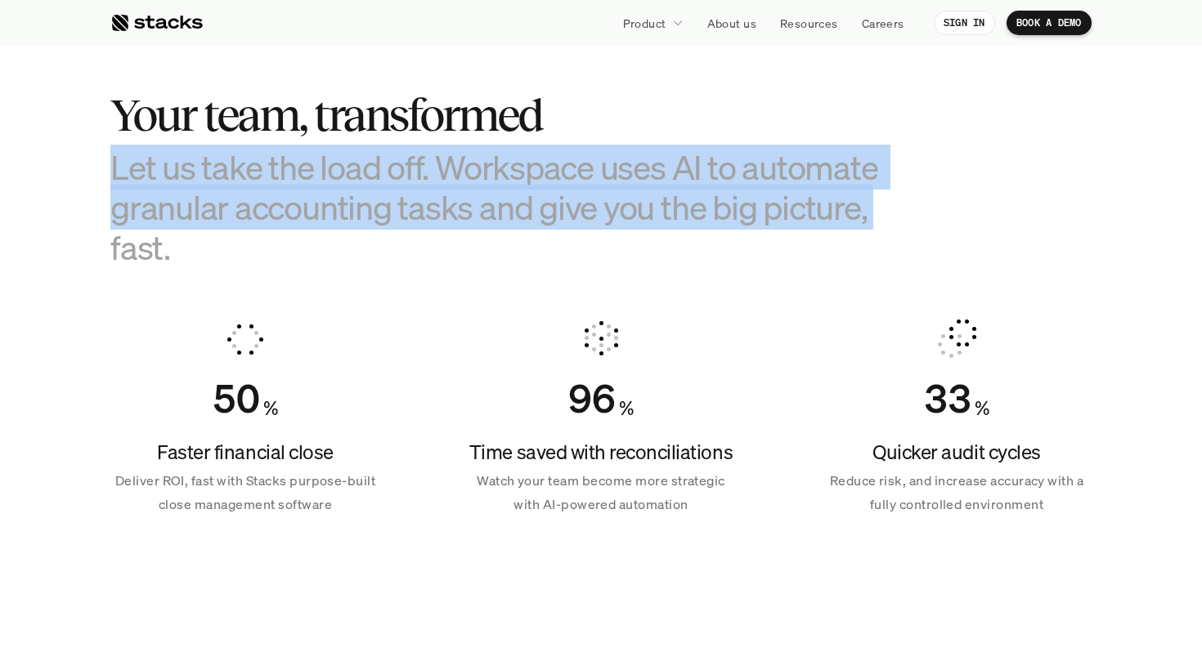
drag, startPoint x: 874, startPoint y: 201, endPoint x: 774, endPoint y: 127, distance: 124.4
click at [774, 127] on div "Your team, transformed Let us take the load off. Workspace uses AI to automate …" at bounding box center [519, 178] width 818 height 177
click at [774, 127] on h2 "Your team, transformed" at bounding box center [519, 115] width 818 height 51
drag, startPoint x: 774, startPoint y: 127, endPoint x: 776, endPoint y: 246, distance: 119.4
click at [776, 246] on div "Your team, transformed Let us take the load off. Workspace uses AI to automate …" at bounding box center [519, 178] width 818 height 177
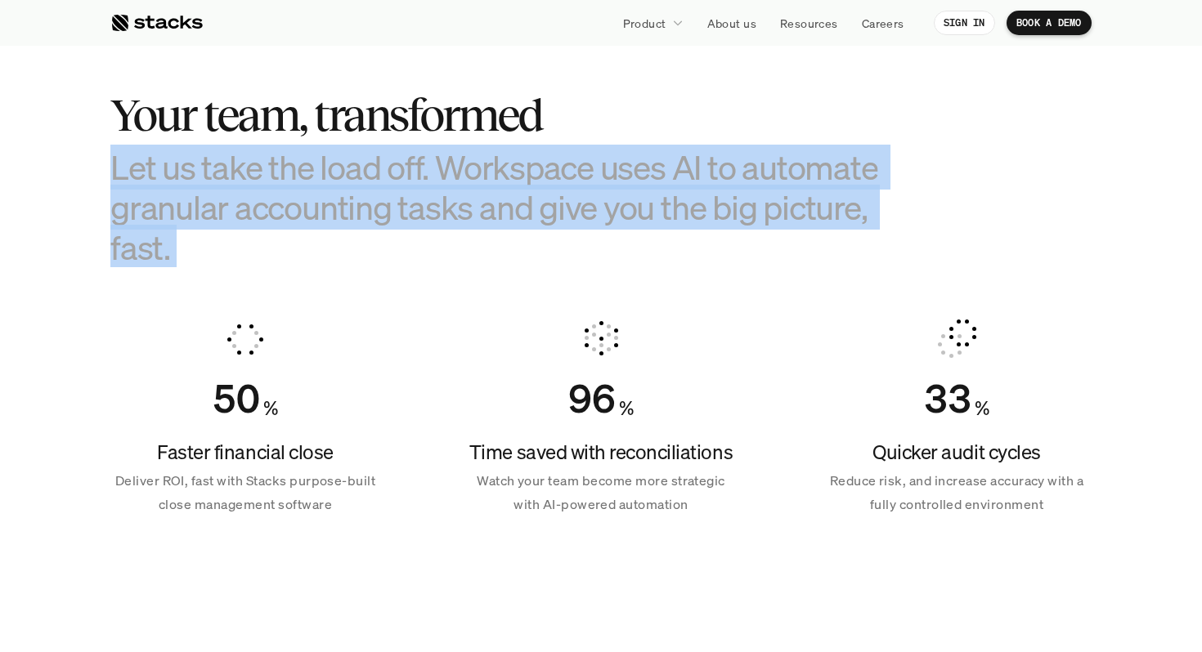
click at [776, 246] on h3 "Let us take the load off. Workspace uses AI to automate granular accounting tas…" at bounding box center [519, 207] width 818 height 121
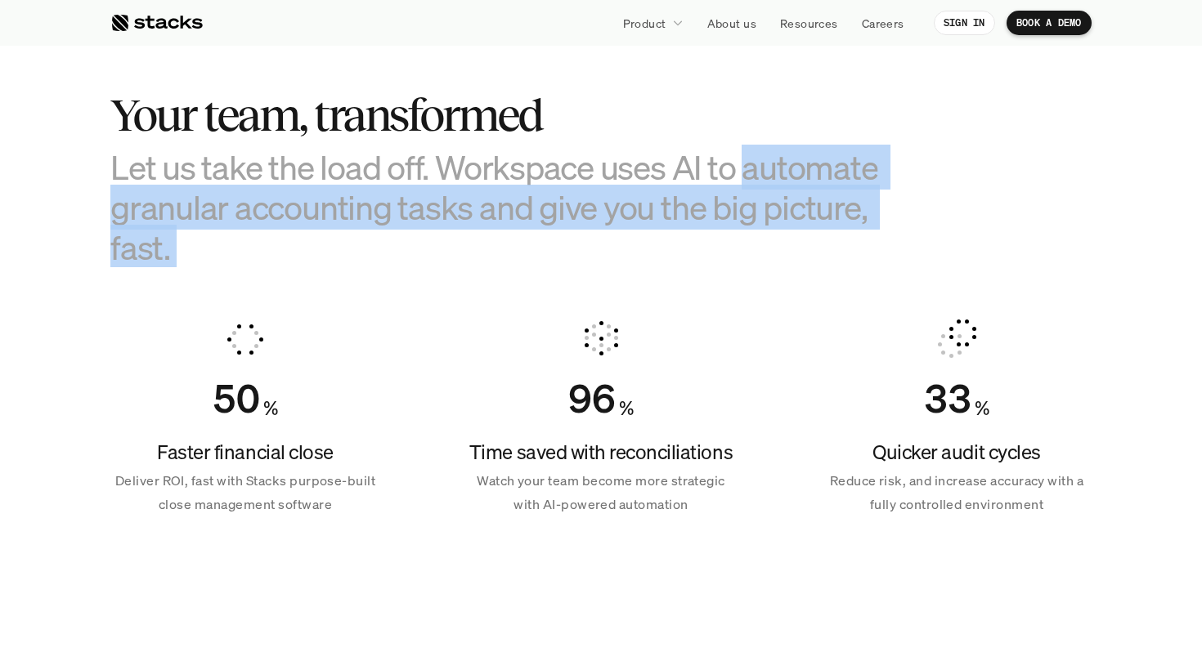
drag, startPoint x: 776, startPoint y: 246, endPoint x: 769, endPoint y: 144, distance: 102.4
click at [769, 147] on h3 "Let us take the load off. Workspace uses AI to automate granular accounting tas…" at bounding box center [519, 207] width 818 height 121
drag, startPoint x: 769, startPoint y: 144, endPoint x: 771, endPoint y: 244, distance: 100.6
click at [771, 244] on h3 "Let us take the load off. Workspace uses AI to automate granular accounting tas…" at bounding box center [519, 207] width 818 height 121
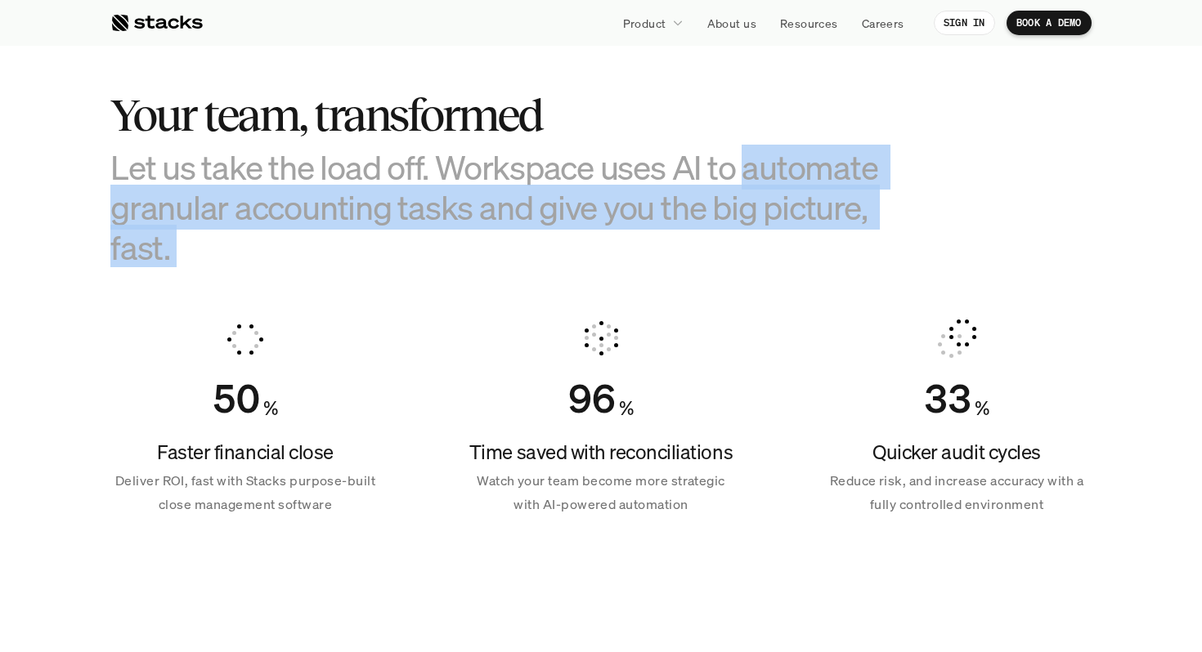
click at [771, 244] on h3 "Let us take the load off. Workspace uses AI to automate granular accounting tas…" at bounding box center [519, 207] width 818 height 121
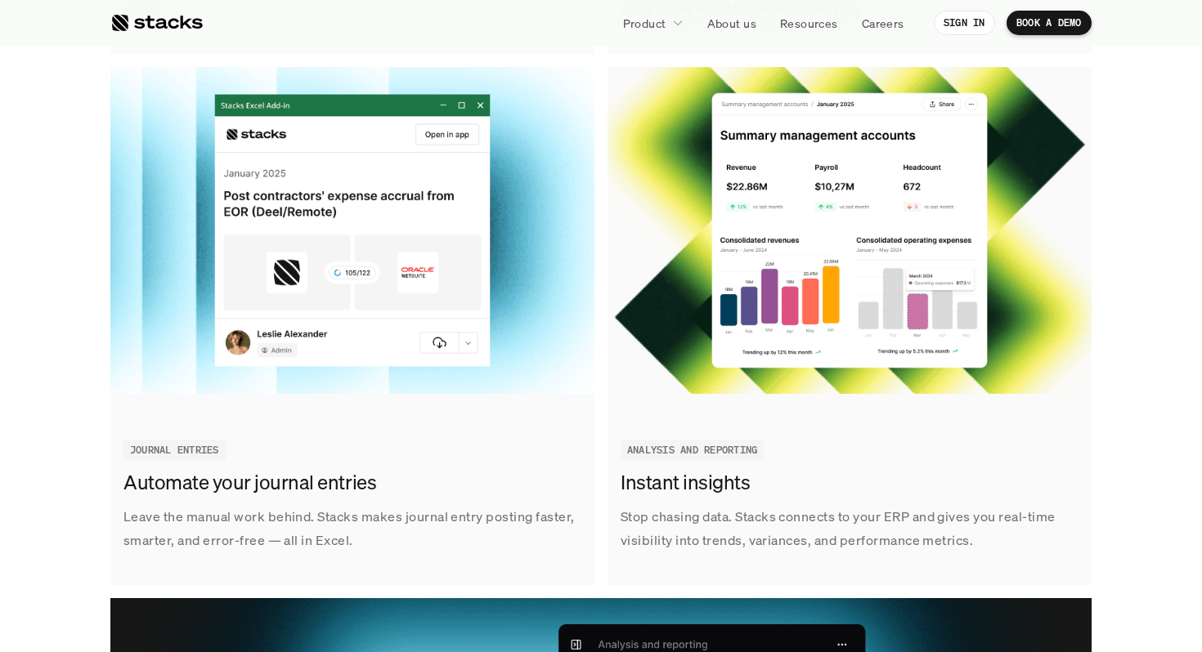
scroll to position [2497, 0]
